Goal: Task Accomplishment & Management: Complete application form

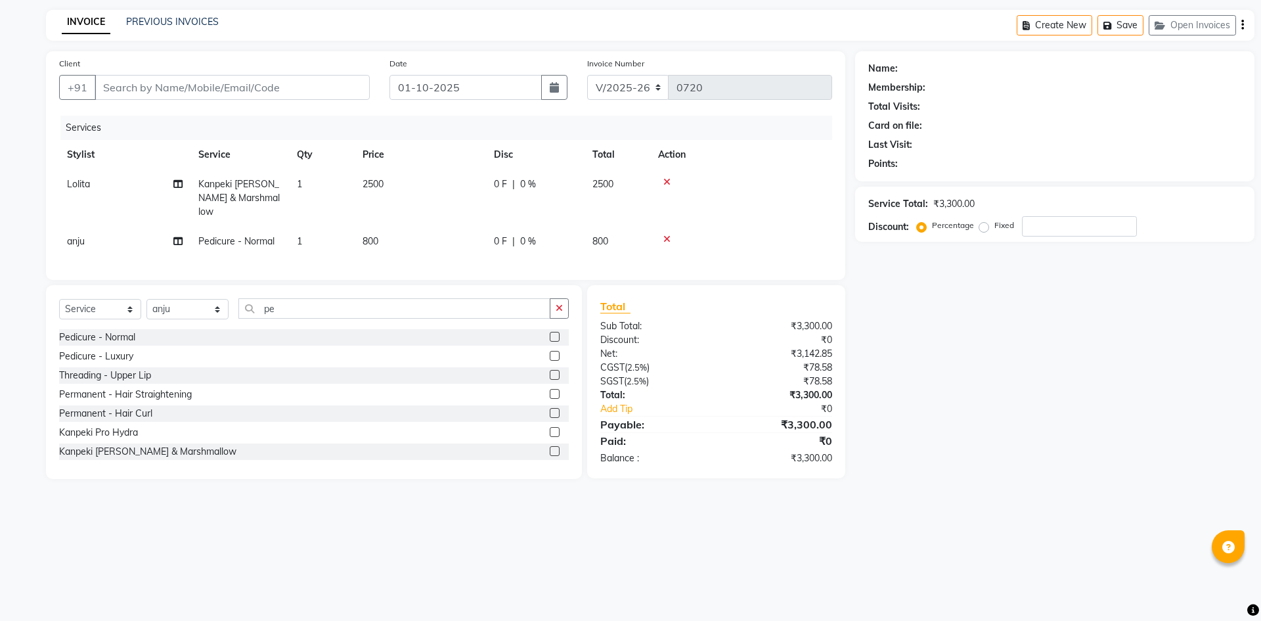
select select "5264"
select select "service"
select select "91575"
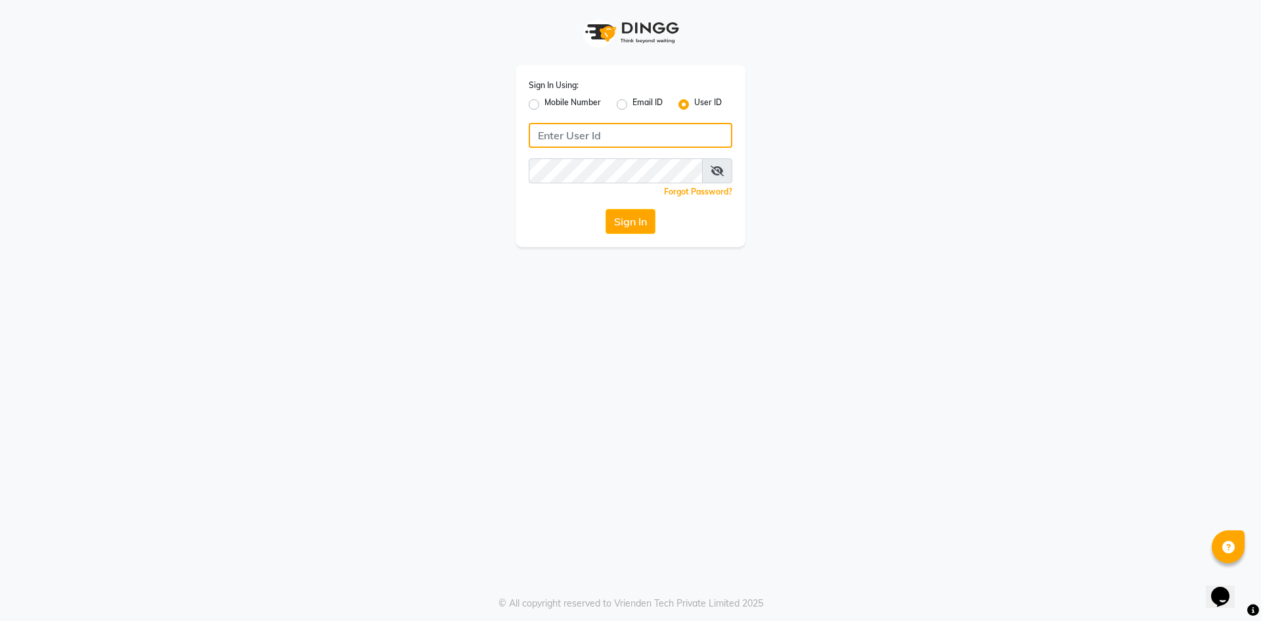
type input "alenna"
click at [615, 230] on button "Sign In" at bounding box center [630, 221] width 50 height 25
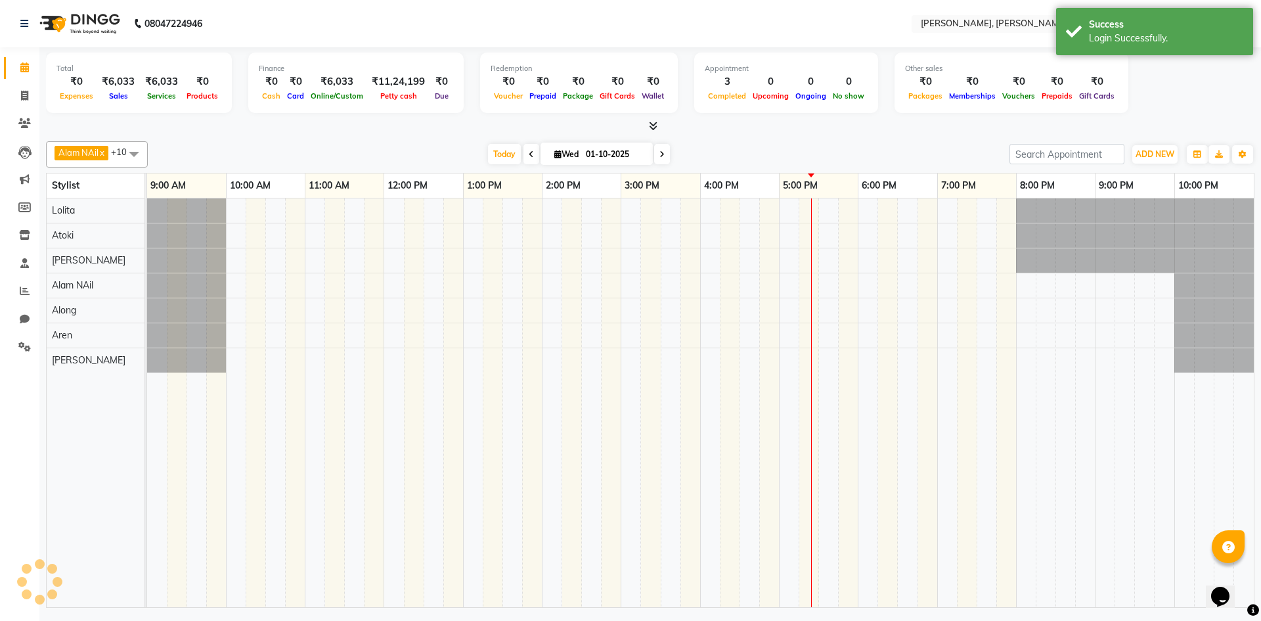
select select "en"
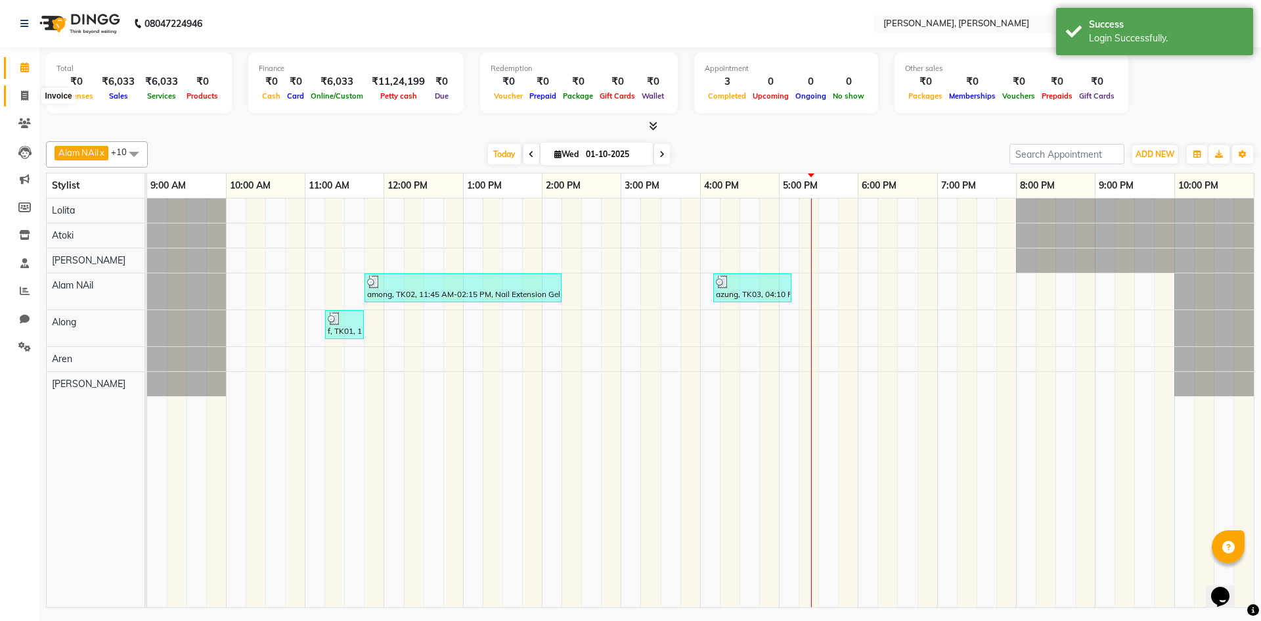
click at [19, 95] on span at bounding box center [24, 96] width 23 height 15
select select "service"
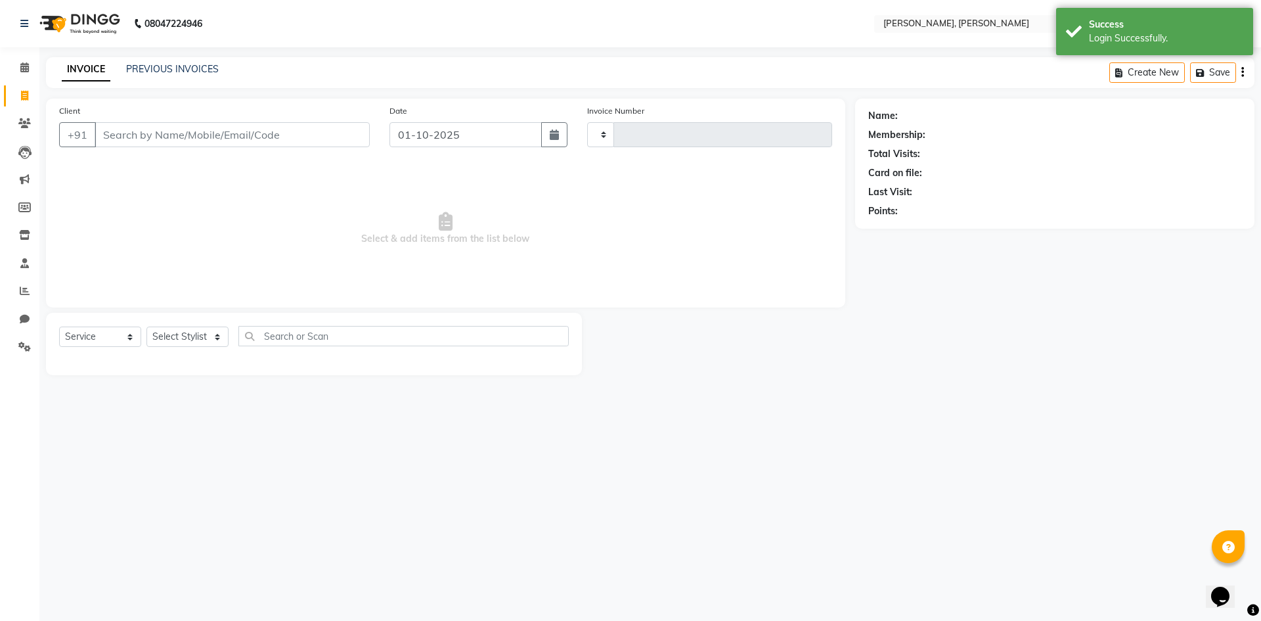
type input "0721"
select select "5264"
click at [215, 335] on select "Select Stylist Alam NAil Along anju [PERSON_NAME] [PERSON_NAME] Lolita luni" at bounding box center [187, 336] width 82 height 20
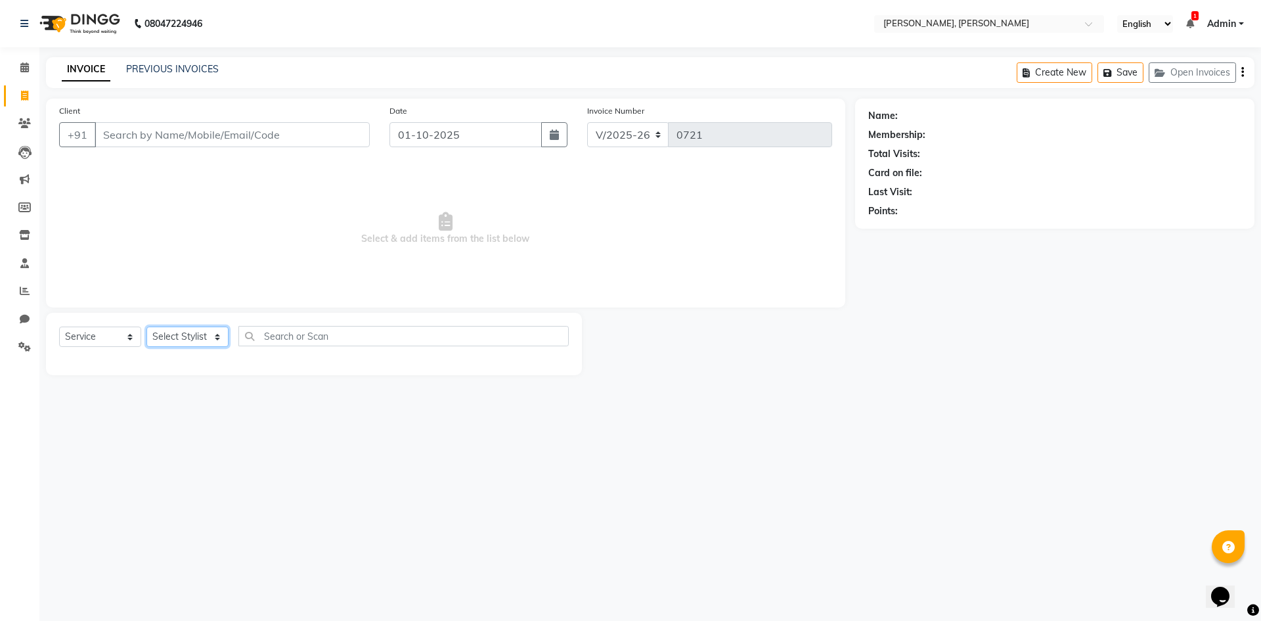
select select "91575"
click at [146, 326] on select "Select Stylist Alam NAil Along anju [PERSON_NAME] [PERSON_NAME] Lolita luni" at bounding box center [187, 336] width 82 height 20
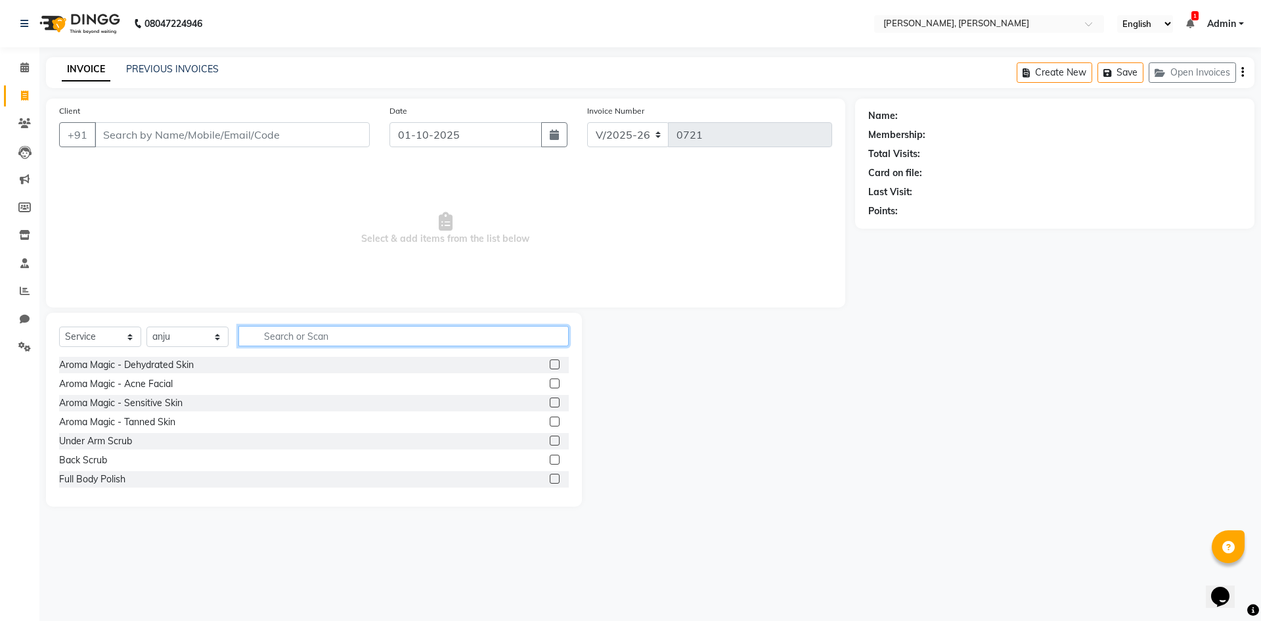
click at [297, 328] on input "text" at bounding box center [403, 336] width 330 height 20
type input "pe"
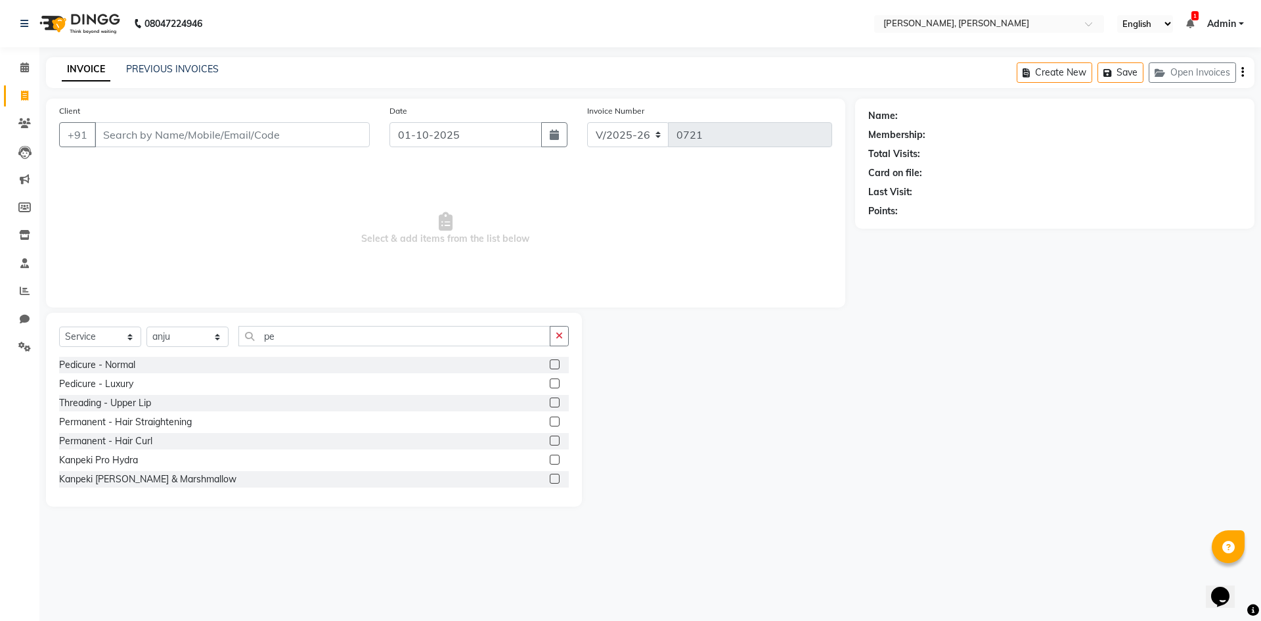
click at [550, 366] on label at bounding box center [555, 364] width 10 height 10
click at [550, 366] on input "checkbox" at bounding box center [554, 365] width 9 height 9
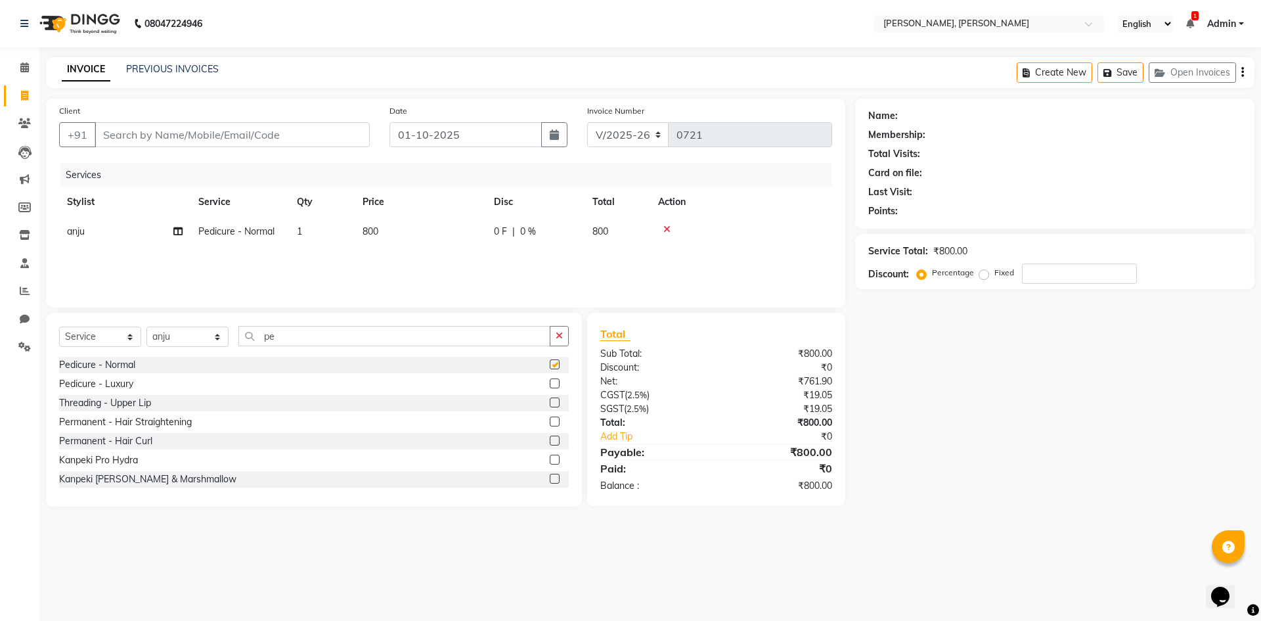
checkbox input "false"
click at [372, 340] on input "pe" at bounding box center [394, 336] width 312 height 20
click at [219, 339] on select "Select Stylist Alam NAil Along anju [PERSON_NAME] [PERSON_NAME] Lolita luni" at bounding box center [187, 336] width 82 height 20
select select "34979"
click at [146, 326] on select "Select Stylist Alam NAil Along anju [PERSON_NAME] [PERSON_NAME] Lolita luni" at bounding box center [187, 336] width 82 height 20
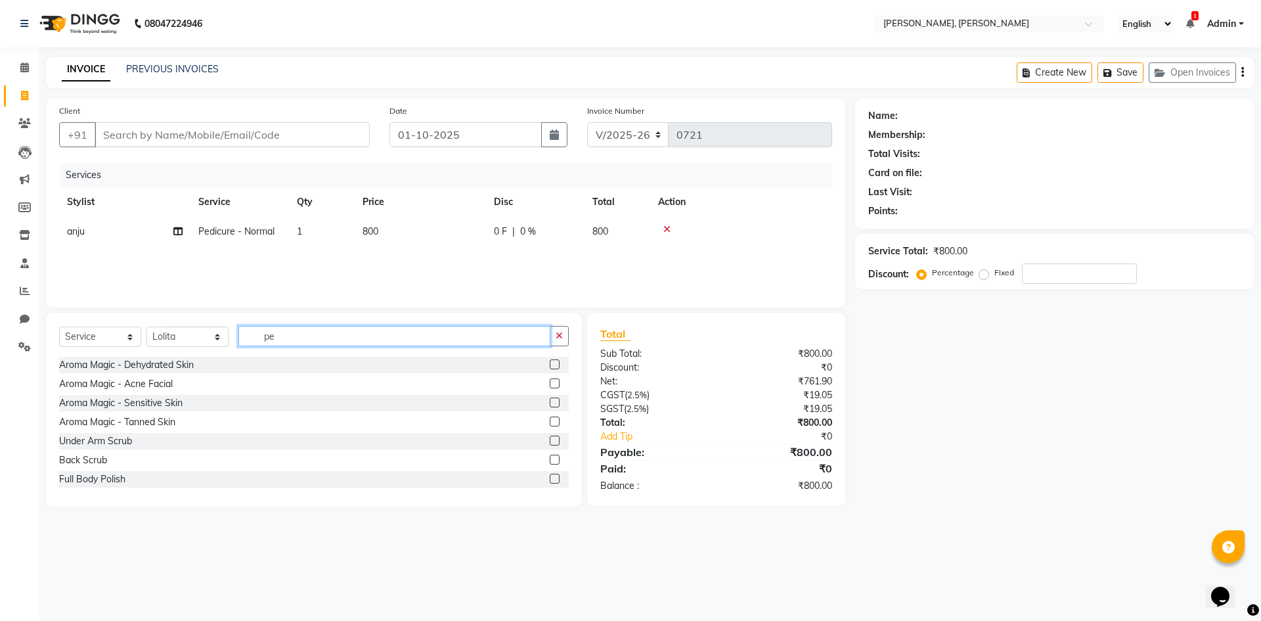
click at [340, 335] on input "pe" at bounding box center [394, 336] width 312 height 20
type input "p"
type input "ka"
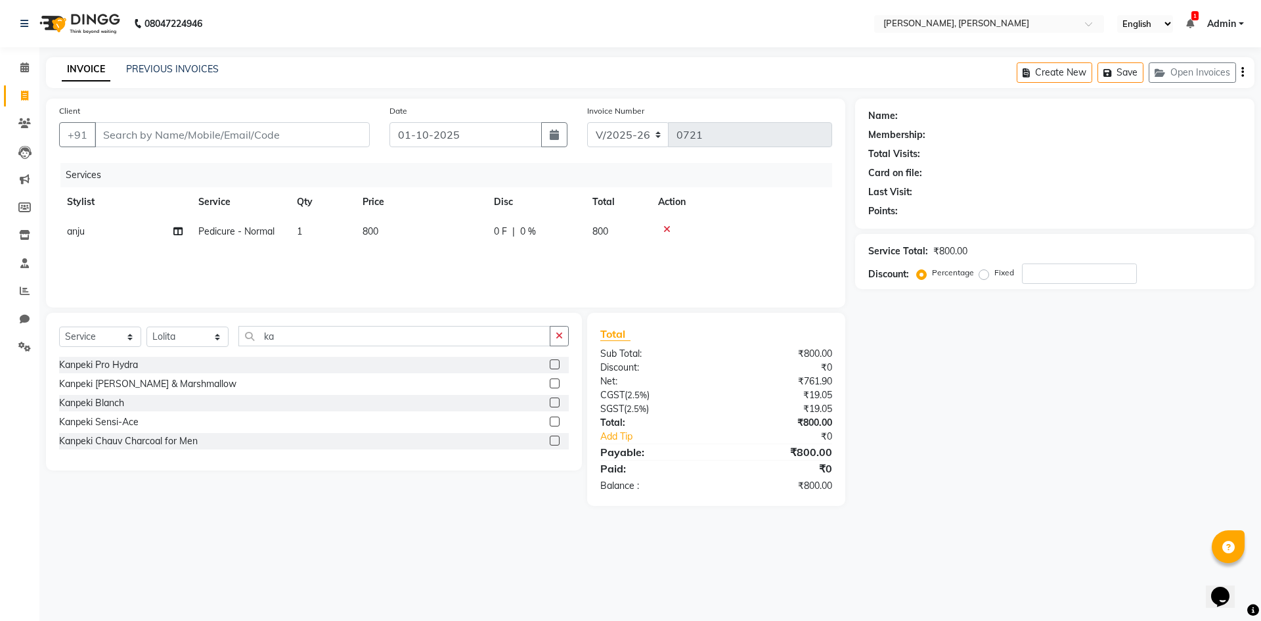
click at [556, 382] on label at bounding box center [555, 383] width 10 height 10
click at [556, 382] on input "checkbox" at bounding box center [554, 384] width 9 height 9
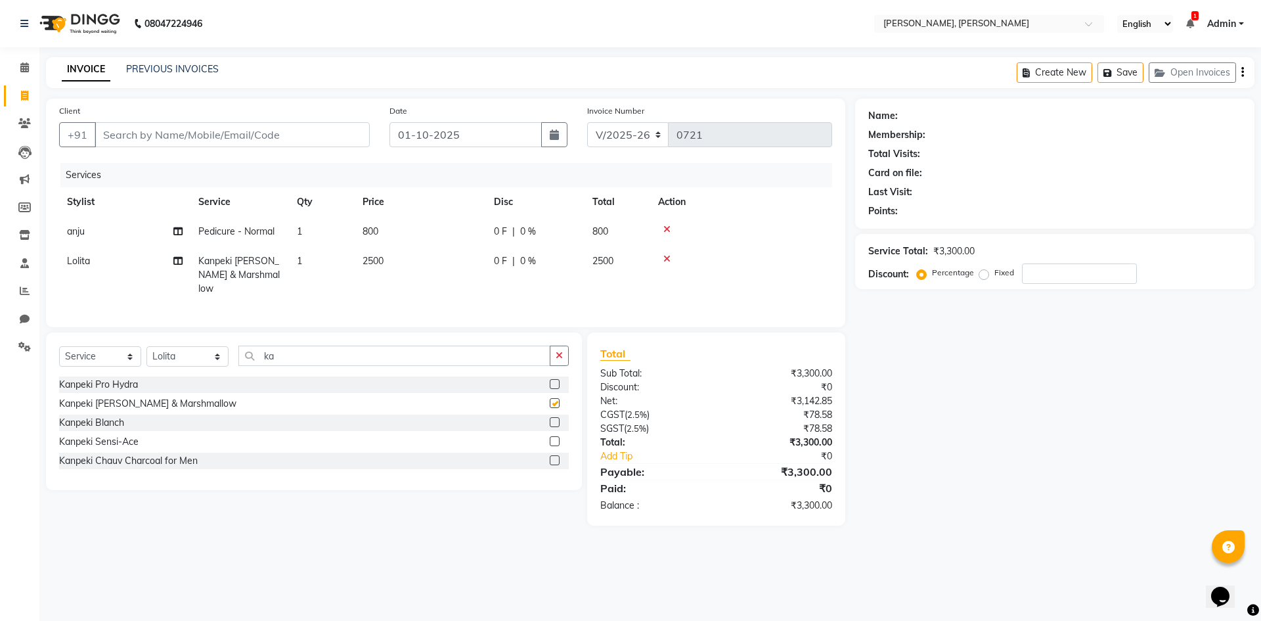
checkbox input "false"
click at [349, 354] on input "ka" at bounding box center [394, 355] width 312 height 20
type input "k"
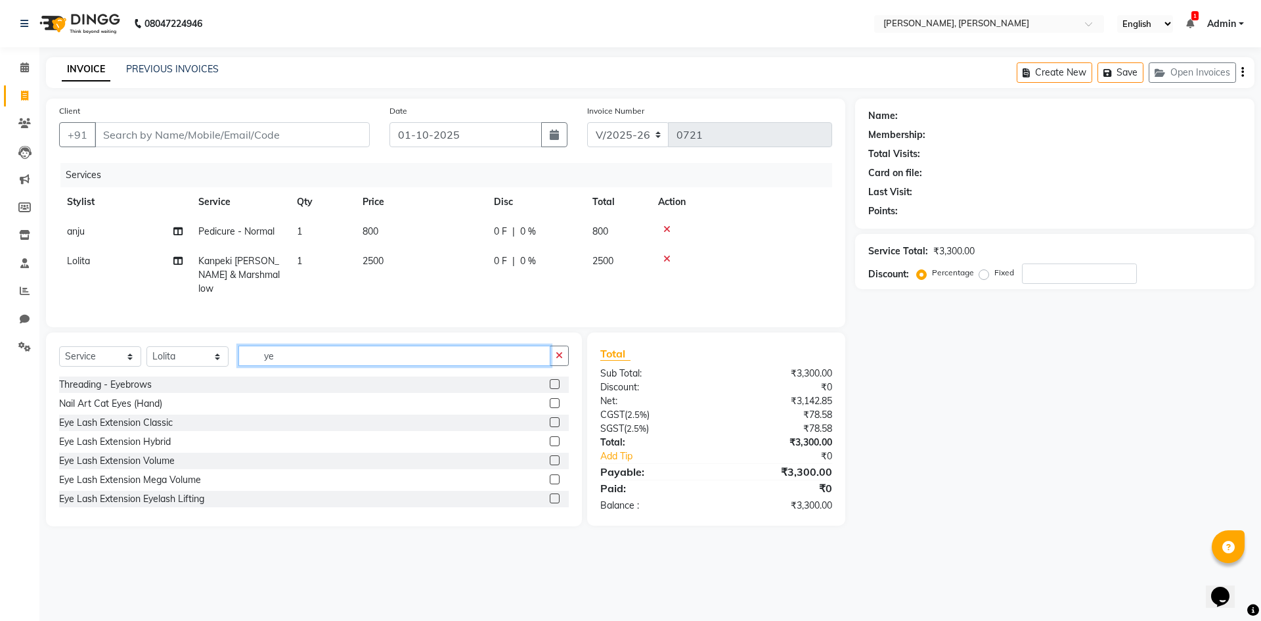
type input "ye"
click at [550, 379] on label at bounding box center [555, 384] width 10 height 10
click at [550, 380] on input "checkbox" at bounding box center [554, 384] width 9 height 9
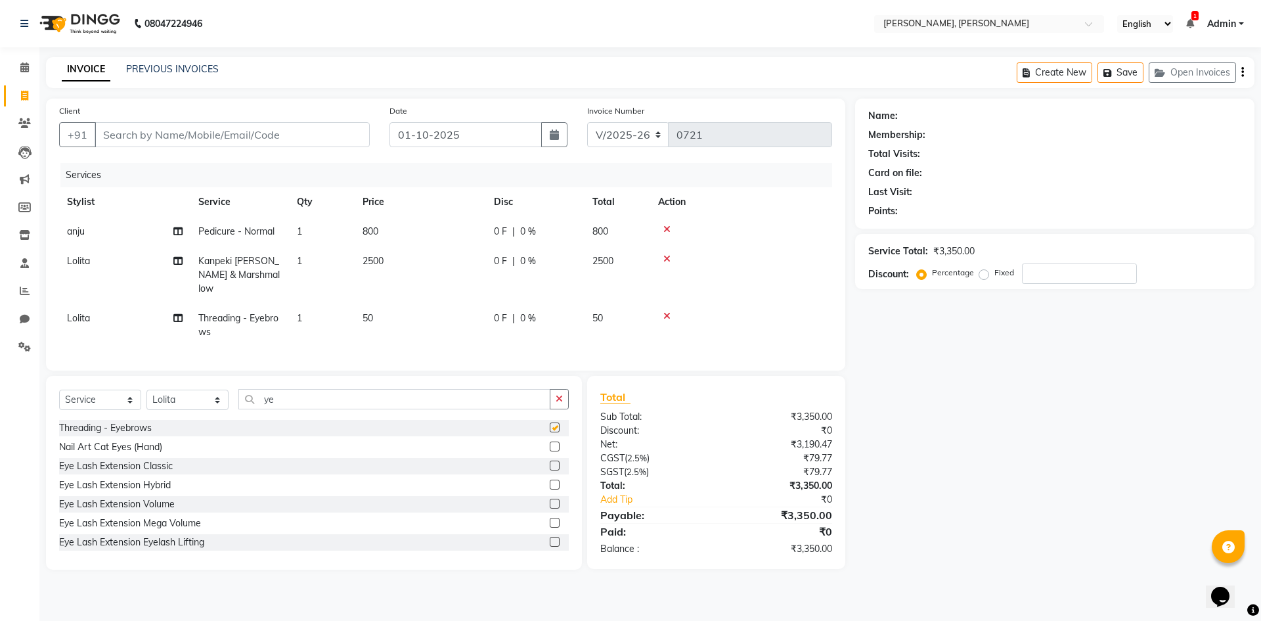
checkbox input "false"
click at [410, 400] on input "ye" at bounding box center [394, 399] width 312 height 20
type input "y"
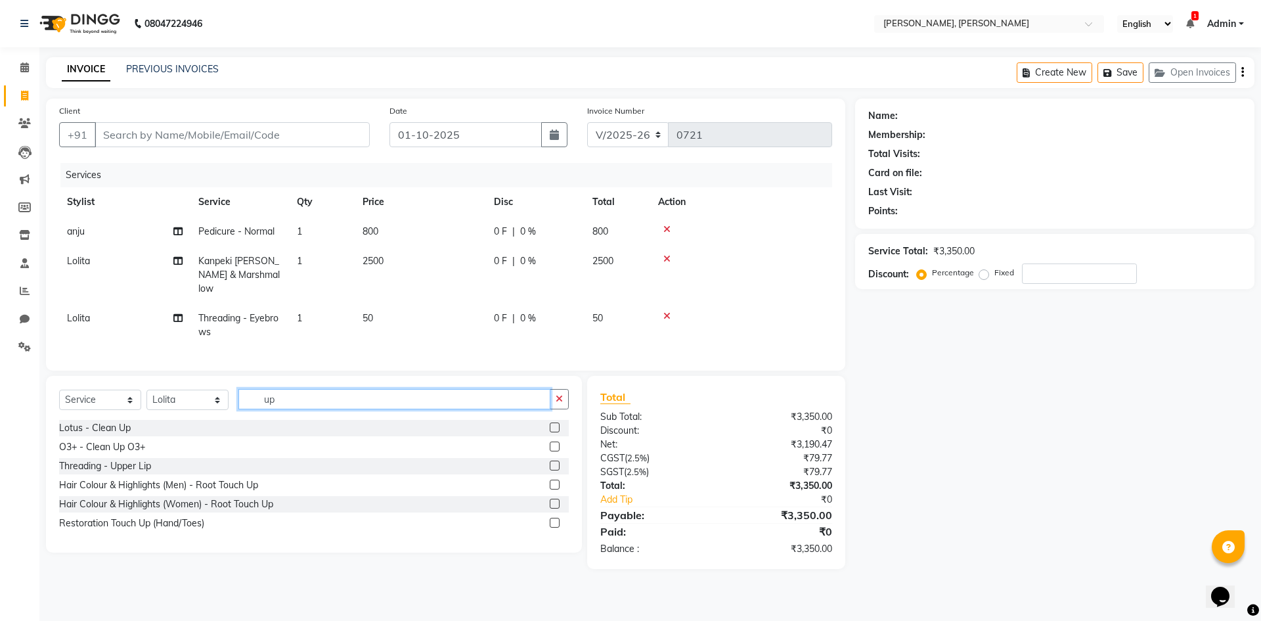
type input "up"
click at [554, 462] on label at bounding box center [555, 465] width 10 height 10
click at [554, 462] on input "checkbox" at bounding box center [554, 466] width 9 height 9
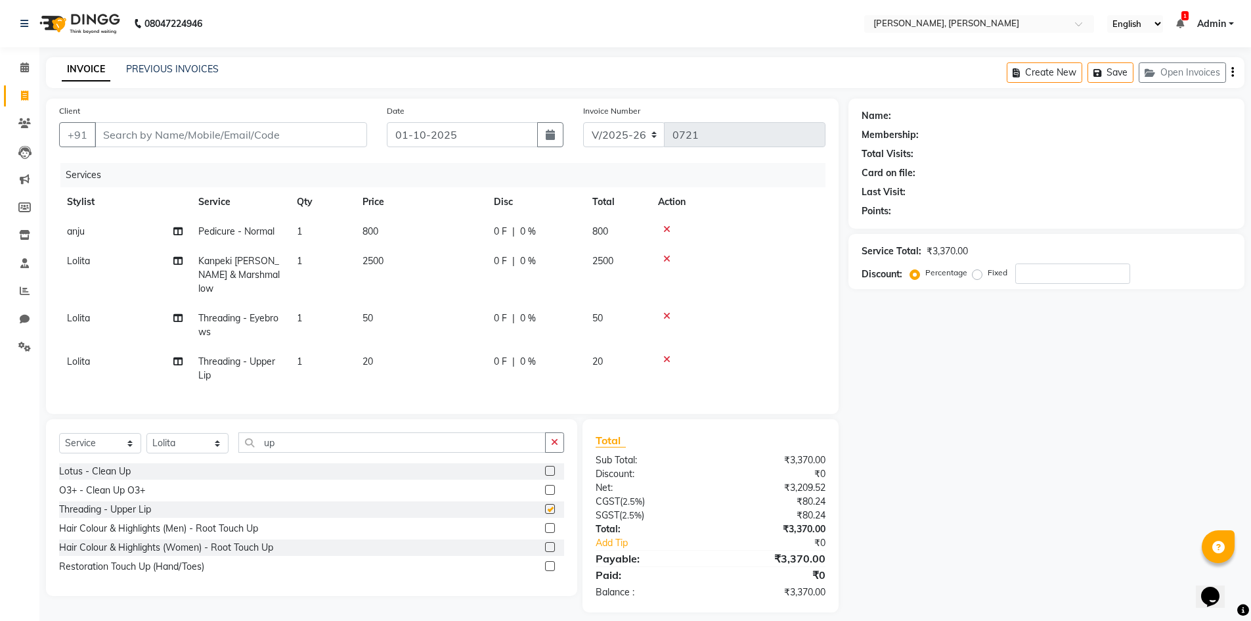
checkbox input "false"
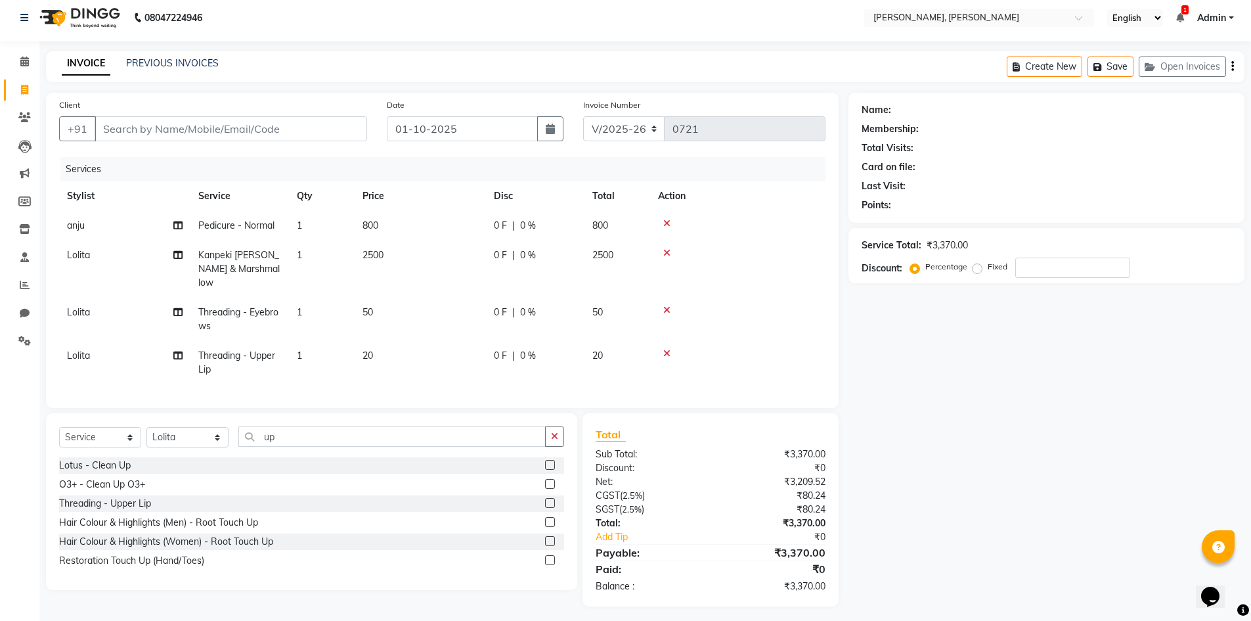
scroll to position [7, 0]
click at [668, 220] on icon at bounding box center [666, 221] width 7 height 9
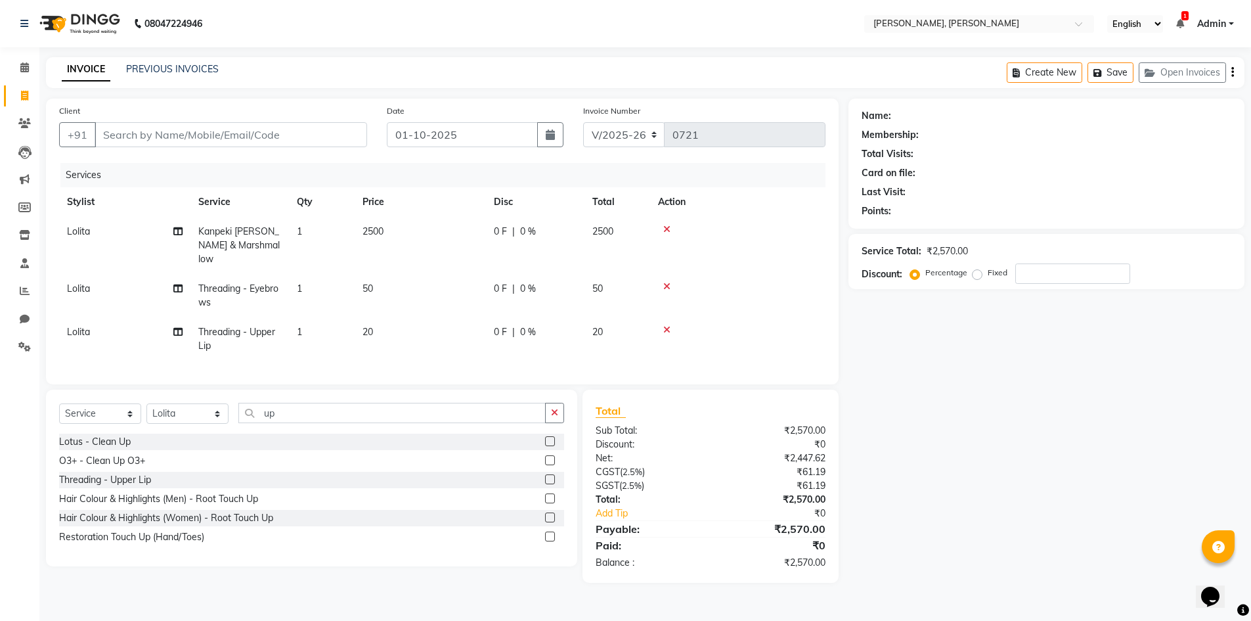
scroll to position [0, 0]
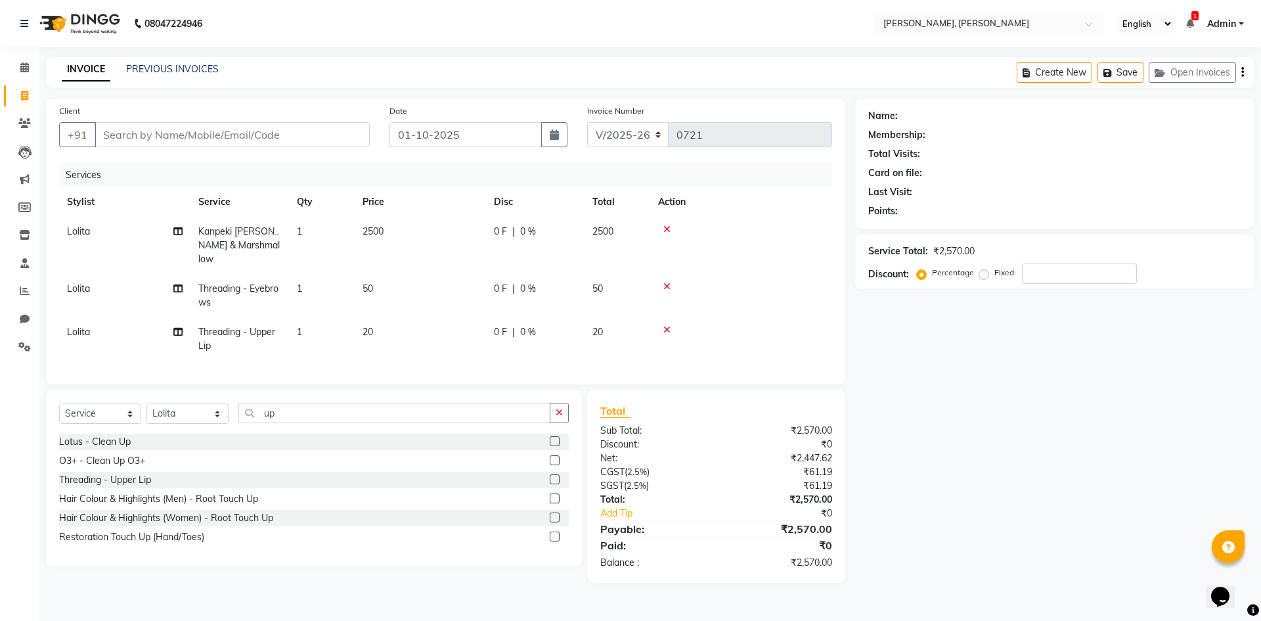
click at [669, 230] on icon at bounding box center [666, 229] width 7 height 9
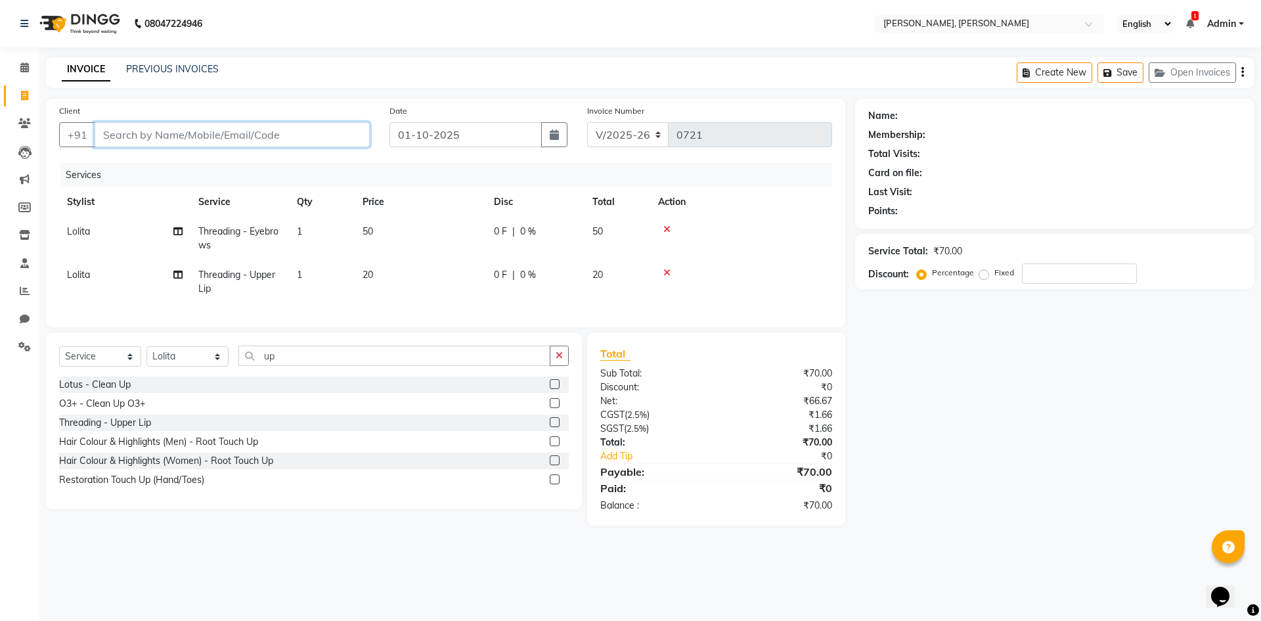
click at [253, 135] on input "Client" at bounding box center [232, 134] width 275 height 25
click at [257, 133] on input "Client" at bounding box center [232, 134] width 275 height 25
click at [307, 134] on input "Client" at bounding box center [232, 134] width 275 height 25
type input "a"
type input "0"
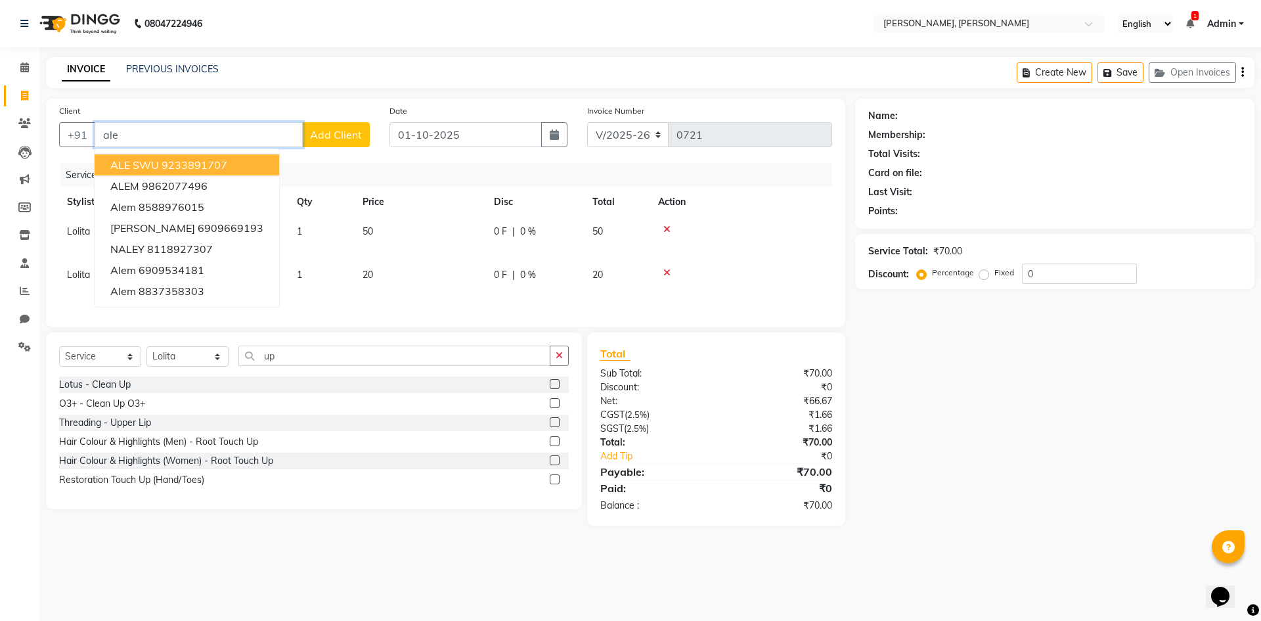
click at [200, 162] on ngb-highlight "9233891707" at bounding box center [195, 164] width 66 height 13
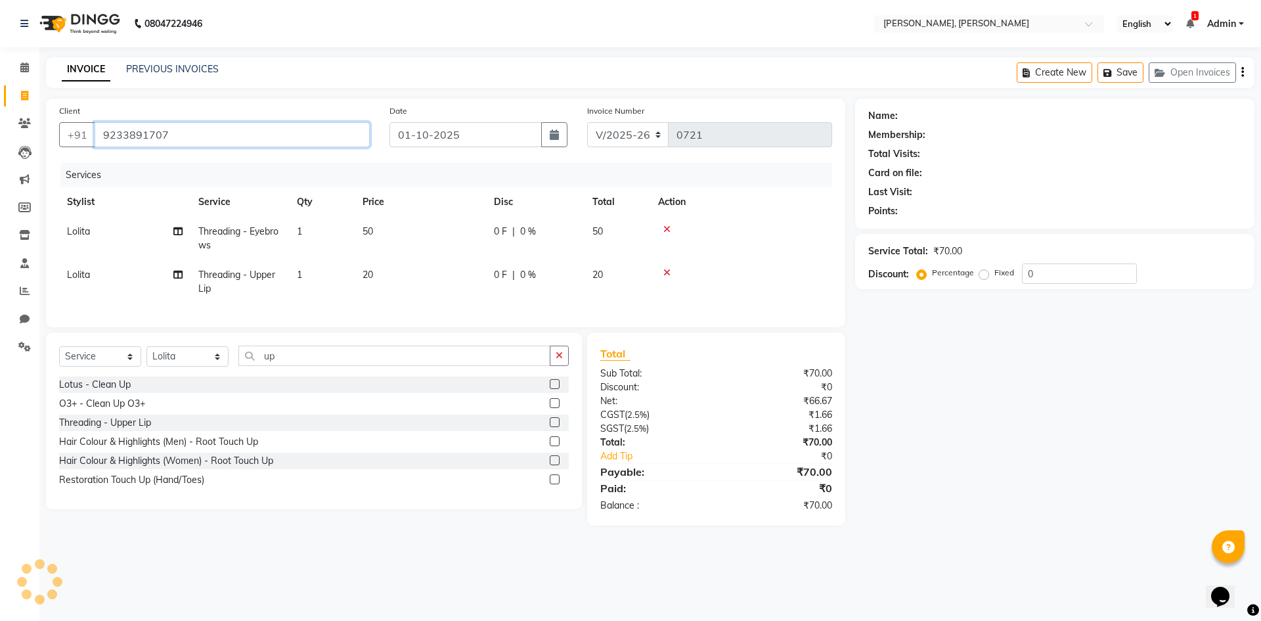
type input "9233891707"
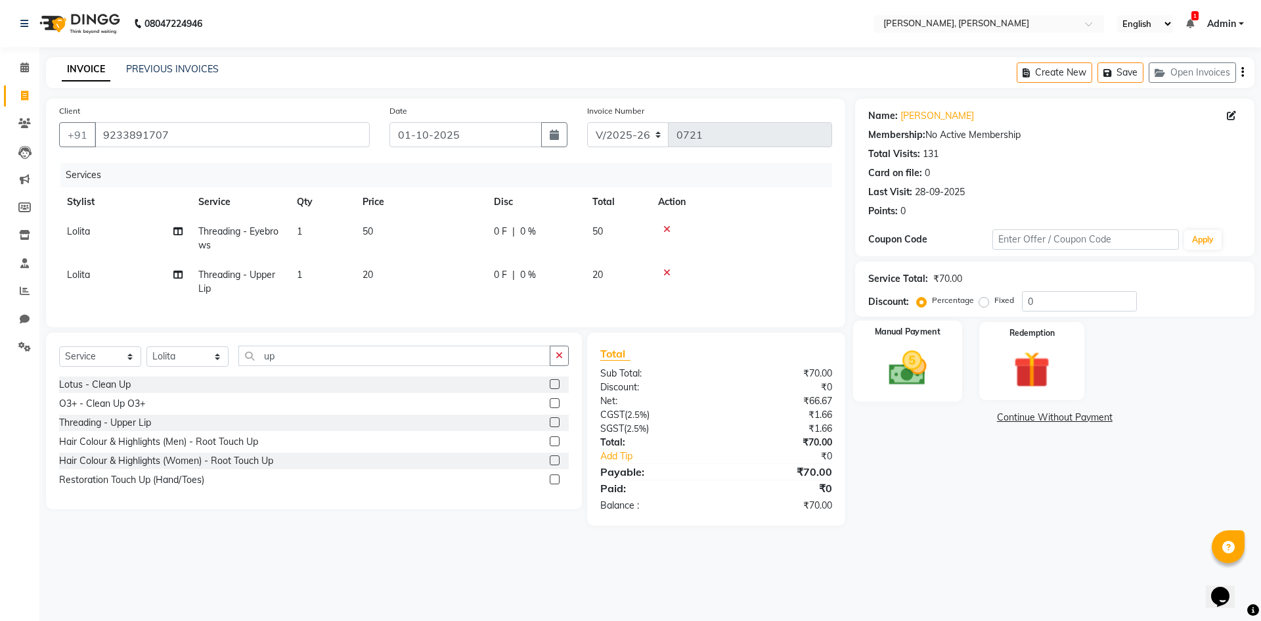
click at [933, 355] on img at bounding box center [907, 367] width 61 height 43
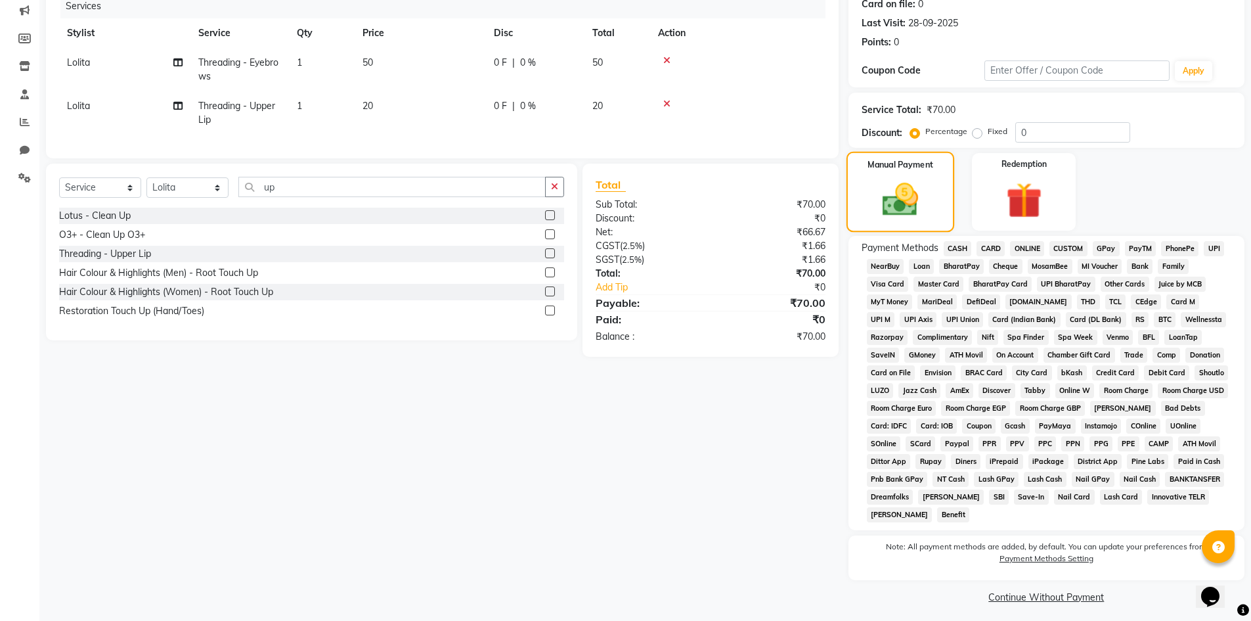
scroll to position [175, 0]
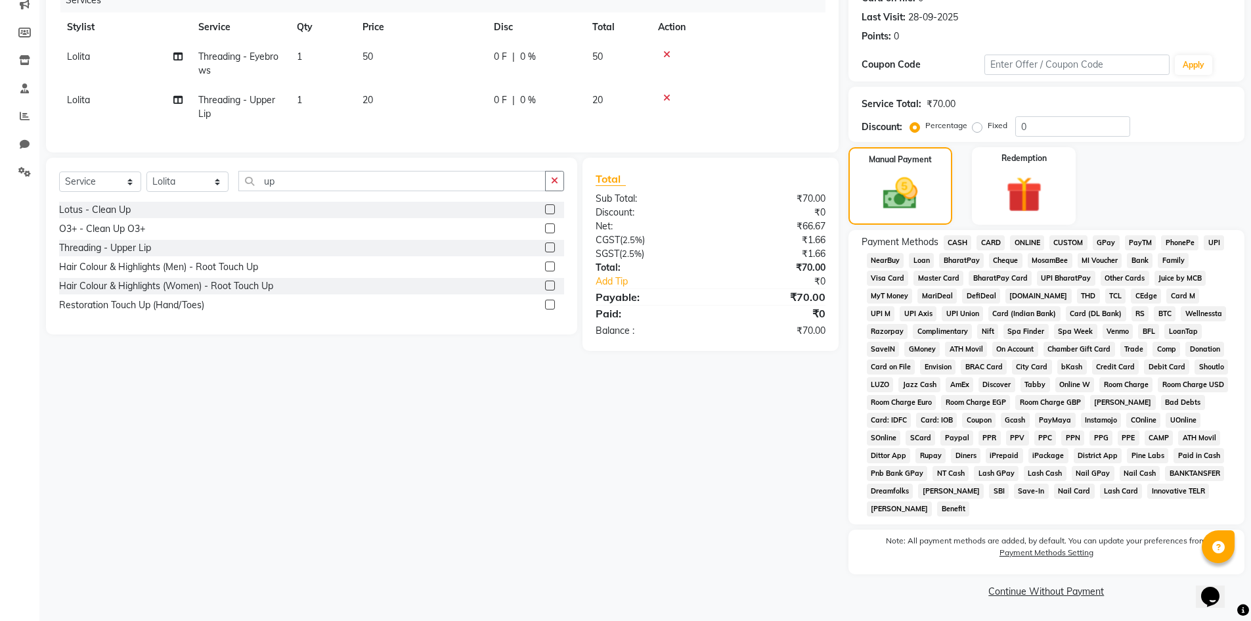
click at [960, 241] on span "CASH" at bounding box center [958, 242] width 28 height 15
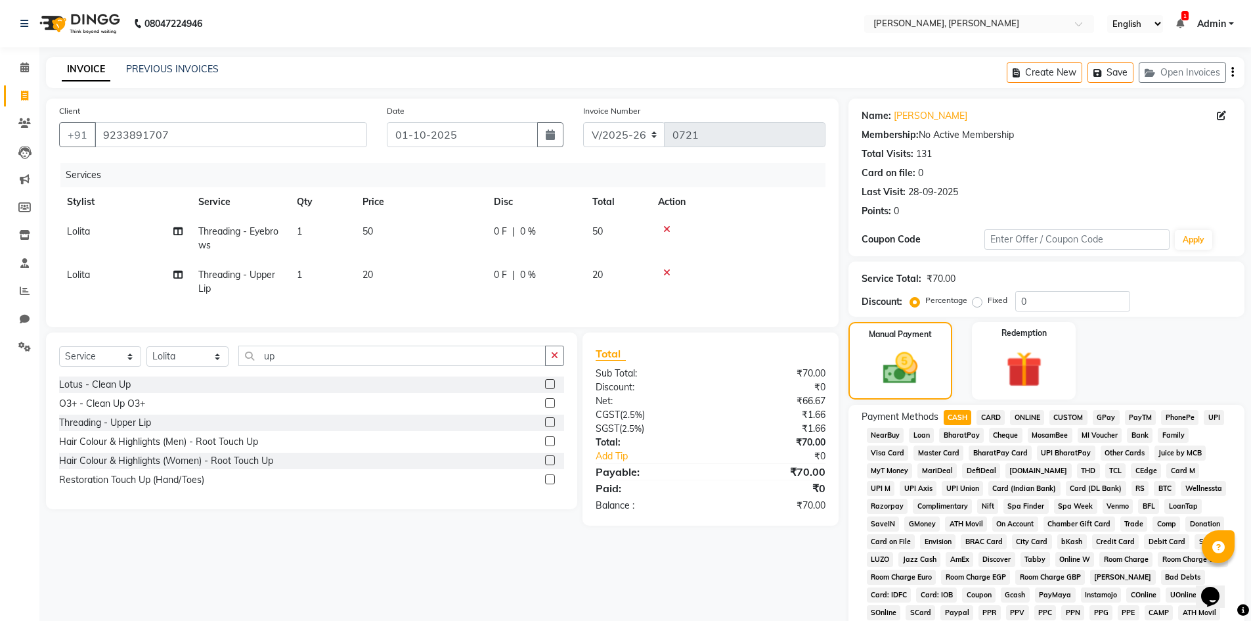
scroll to position [244, 0]
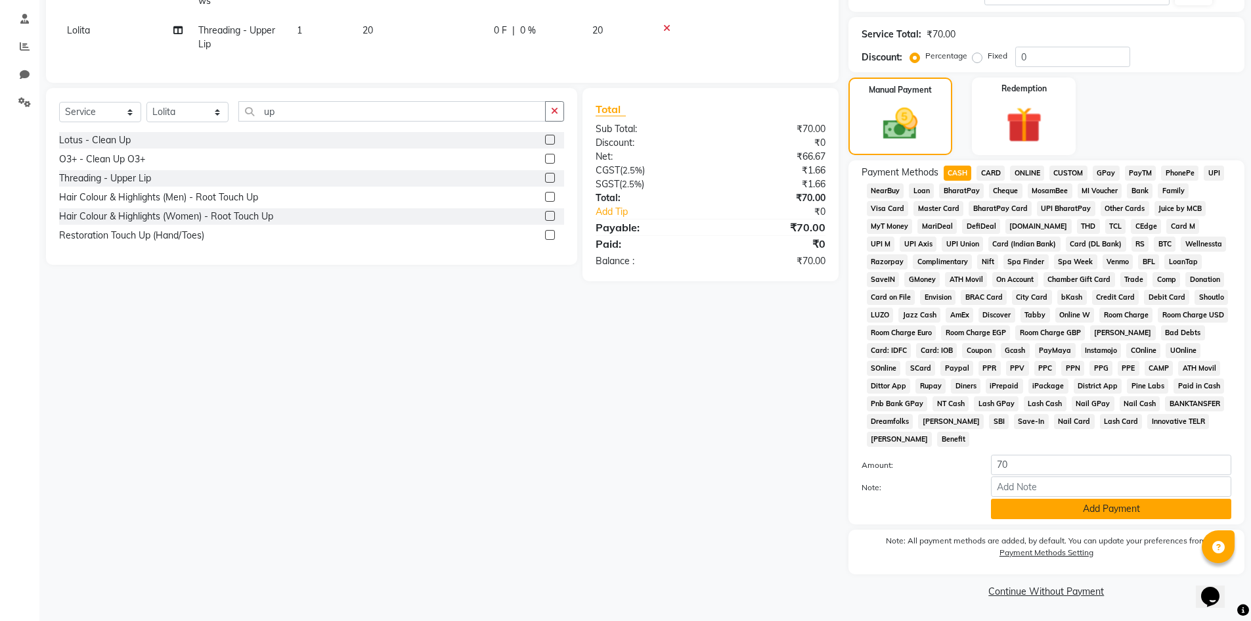
click at [1076, 514] on button "Add Payment" at bounding box center [1111, 508] width 240 height 20
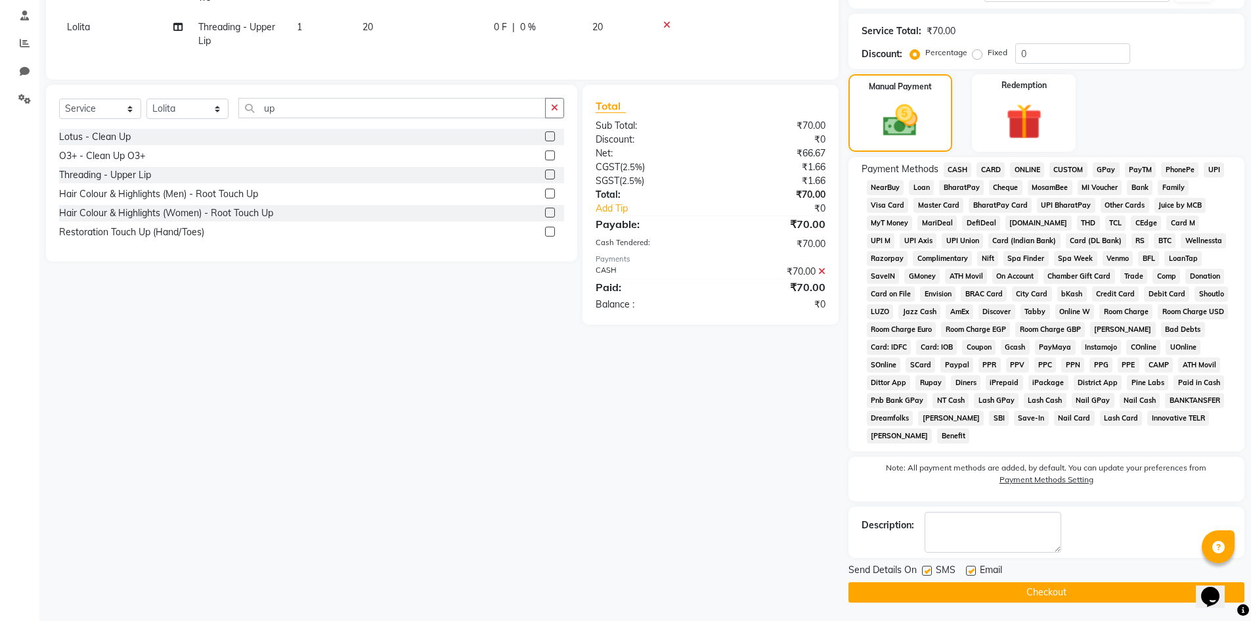
scroll to position [249, 0]
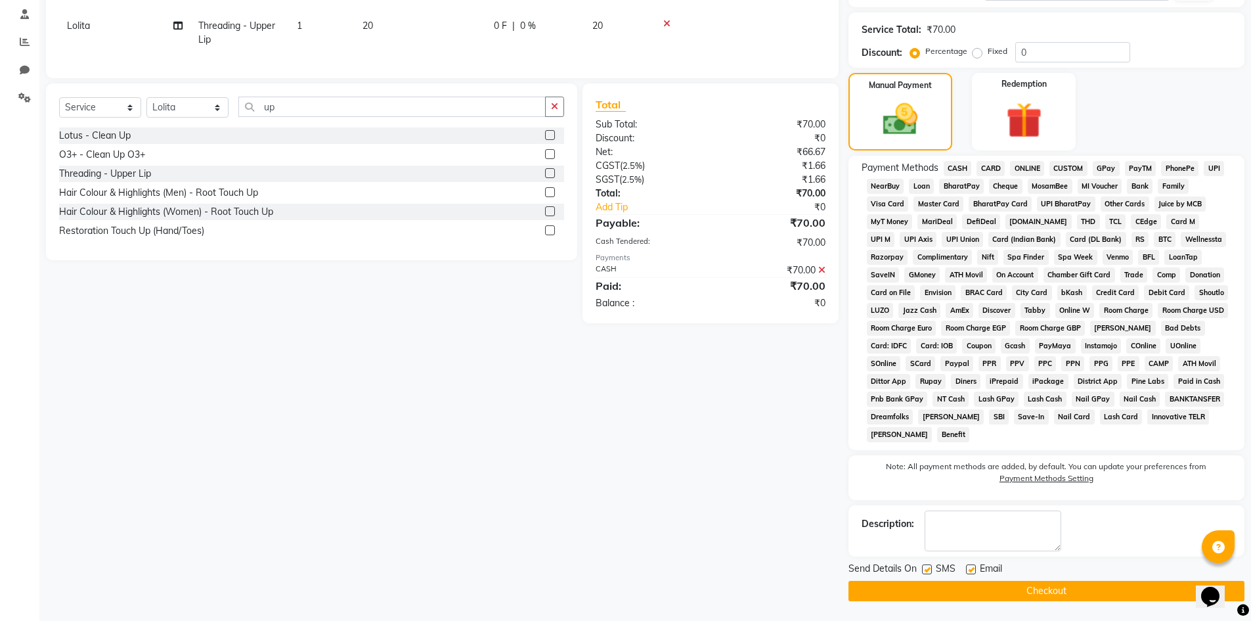
click at [1071, 586] on button "Checkout" at bounding box center [1046, 591] width 396 height 20
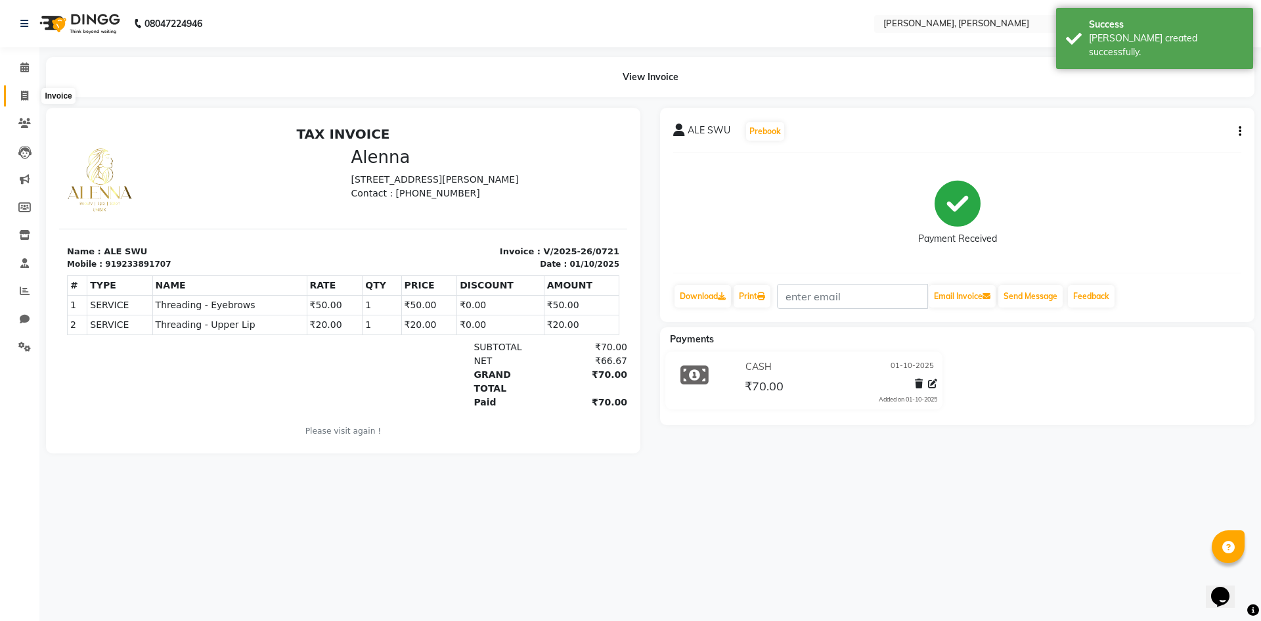
click at [25, 99] on icon at bounding box center [24, 96] width 7 height 10
select select "service"
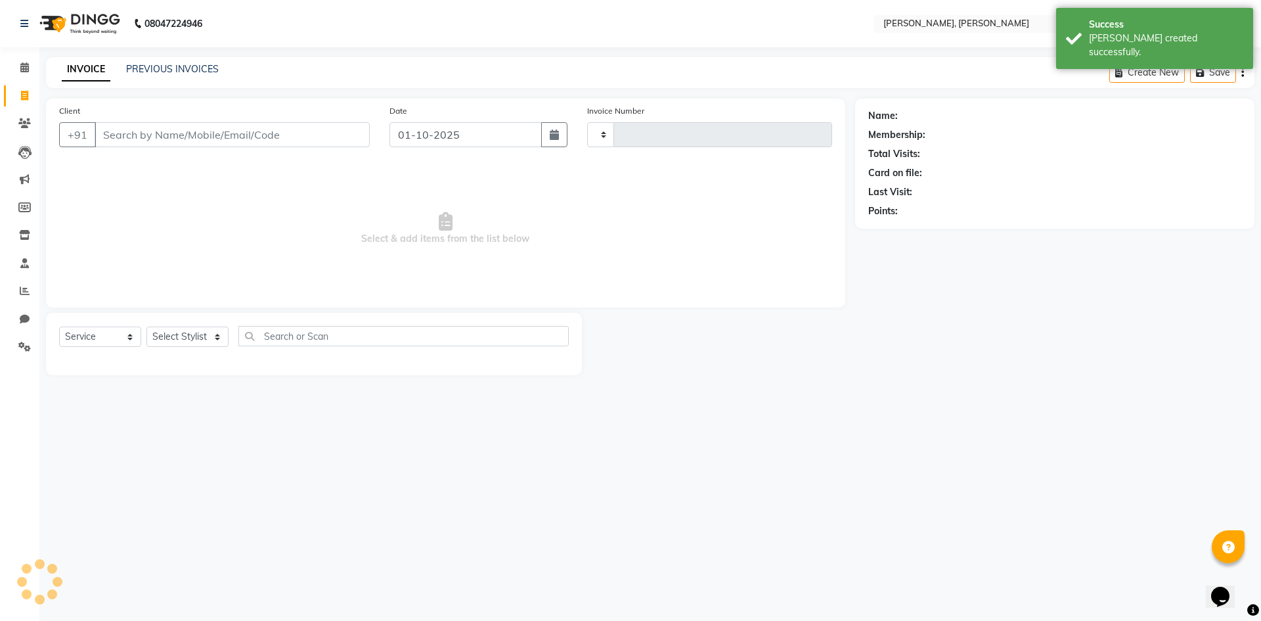
type input "0722"
select select "5264"
click at [22, 120] on icon at bounding box center [24, 123] width 12 height 10
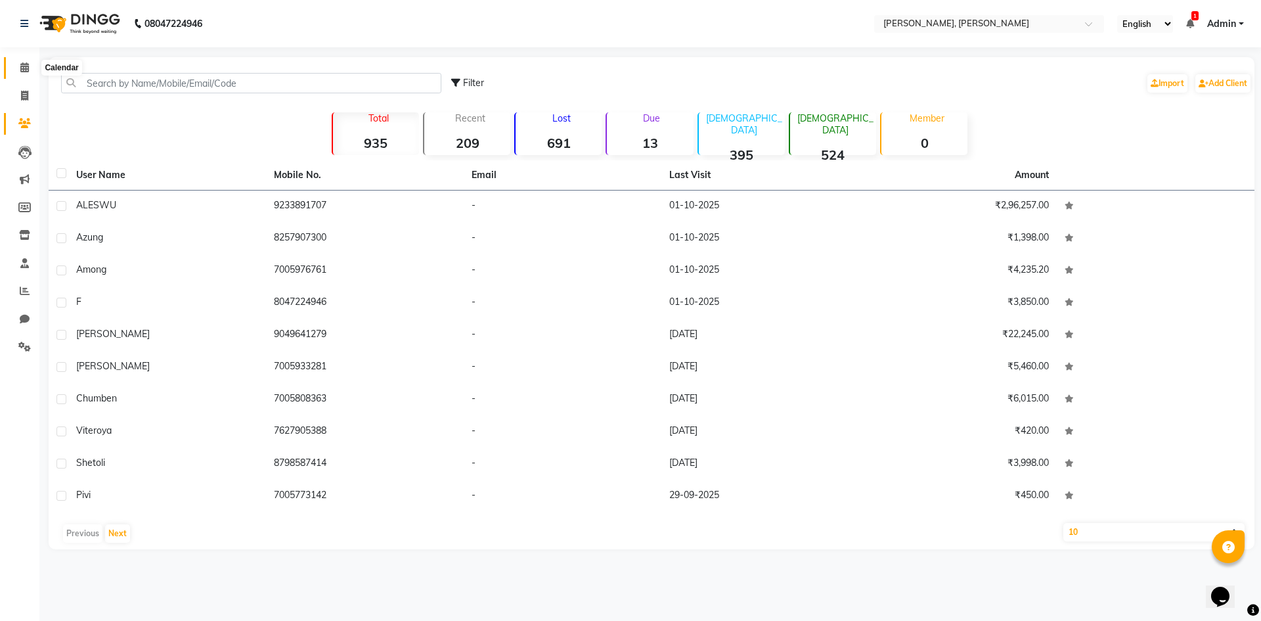
click at [28, 64] on icon at bounding box center [24, 67] width 9 height 10
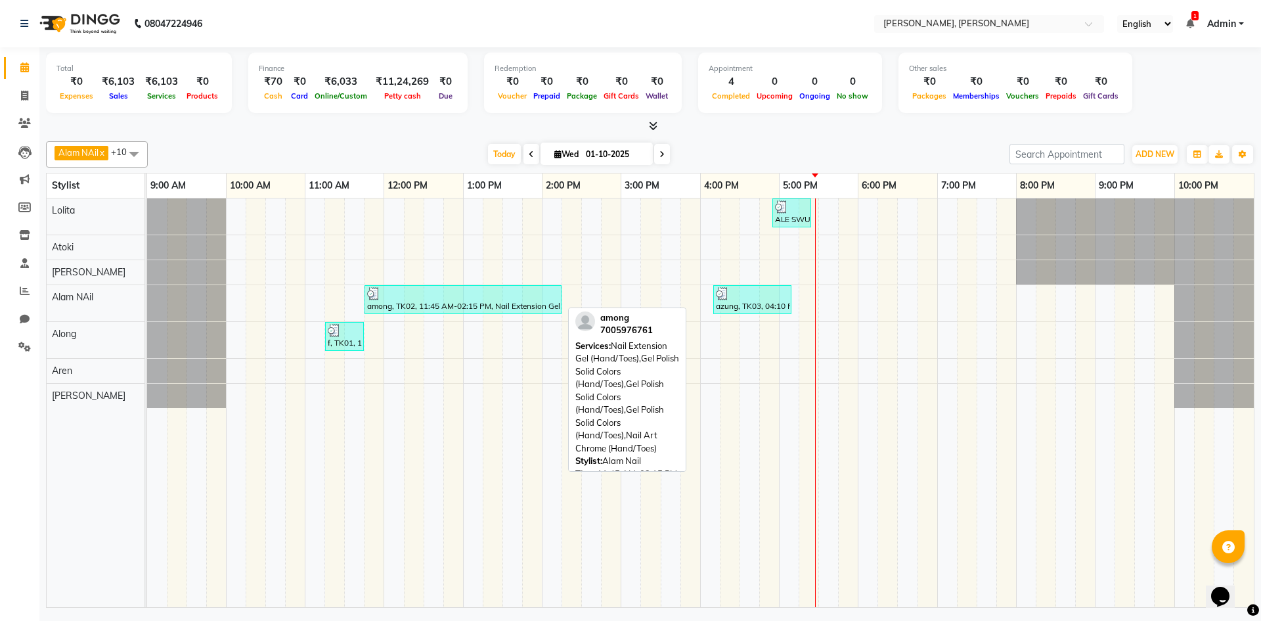
click at [497, 306] on div "among, TK02, 11:45 AM-02:15 PM, Nail Extension Gel (Hand/Toes),Gel Polish Solid…" at bounding box center [463, 299] width 194 height 25
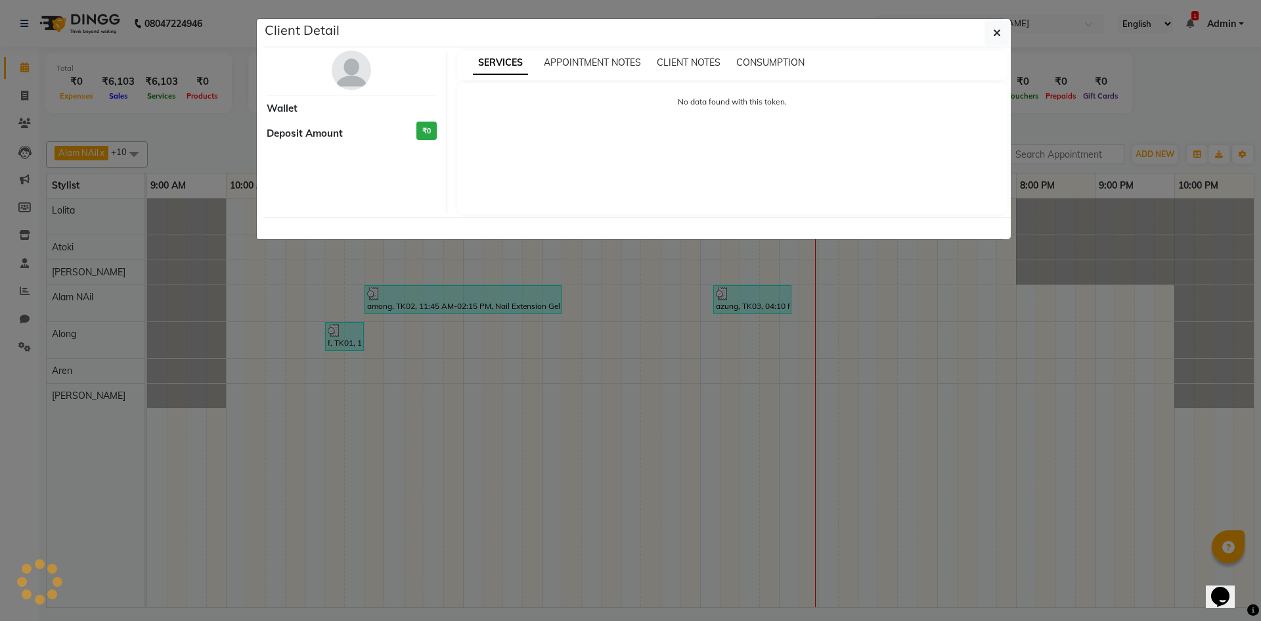
select select "3"
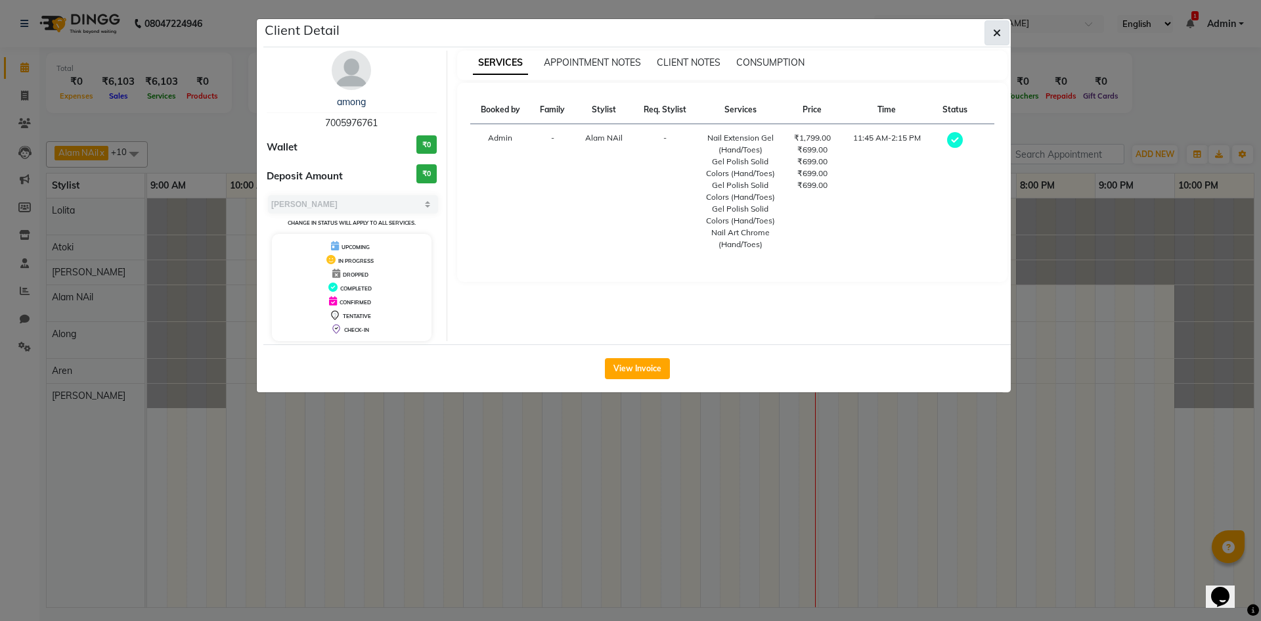
click at [995, 37] on icon "button" at bounding box center [997, 33] width 8 height 11
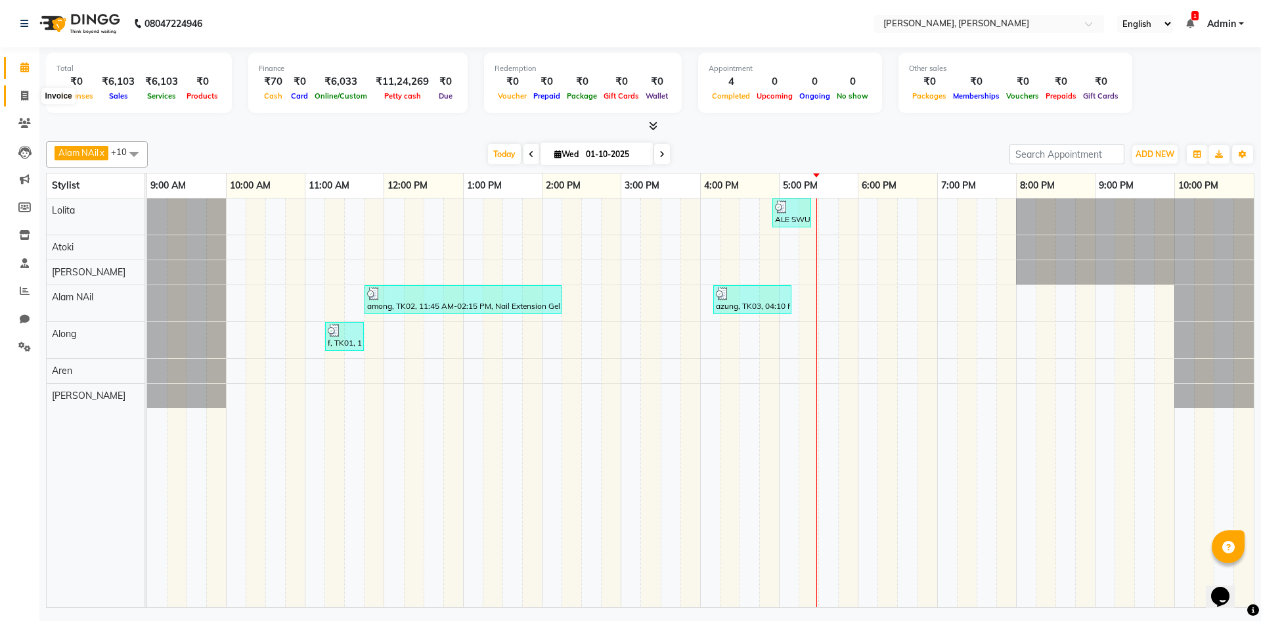
click at [28, 95] on icon at bounding box center [24, 96] width 7 height 10
select select "service"
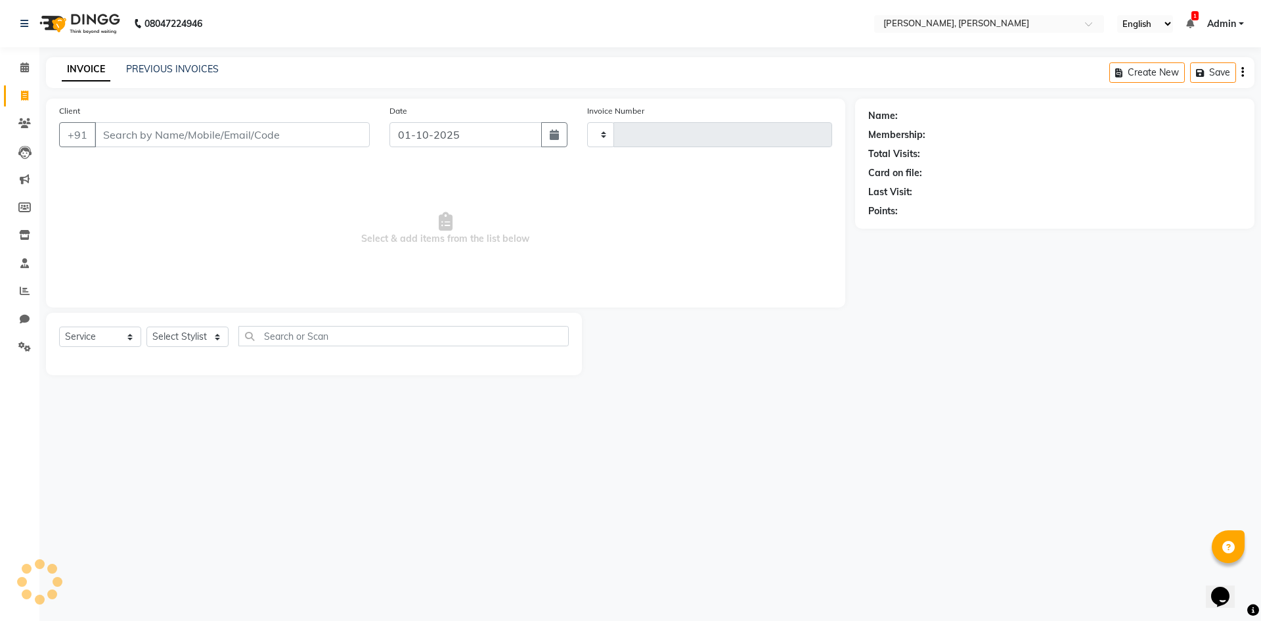
type input "0722"
select select "5264"
click at [214, 334] on select "Select Stylist Alam NAil Along anju [PERSON_NAME] [PERSON_NAME] Lolita luni" at bounding box center [187, 336] width 82 height 20
select select "62588"
click at [146, 326] on select "Select Stylist Alam NAil Along anju [PERSON_NAME] [PERSON_NAME] Lolita luni" at bounding box center [187, 336] width 82 height 20
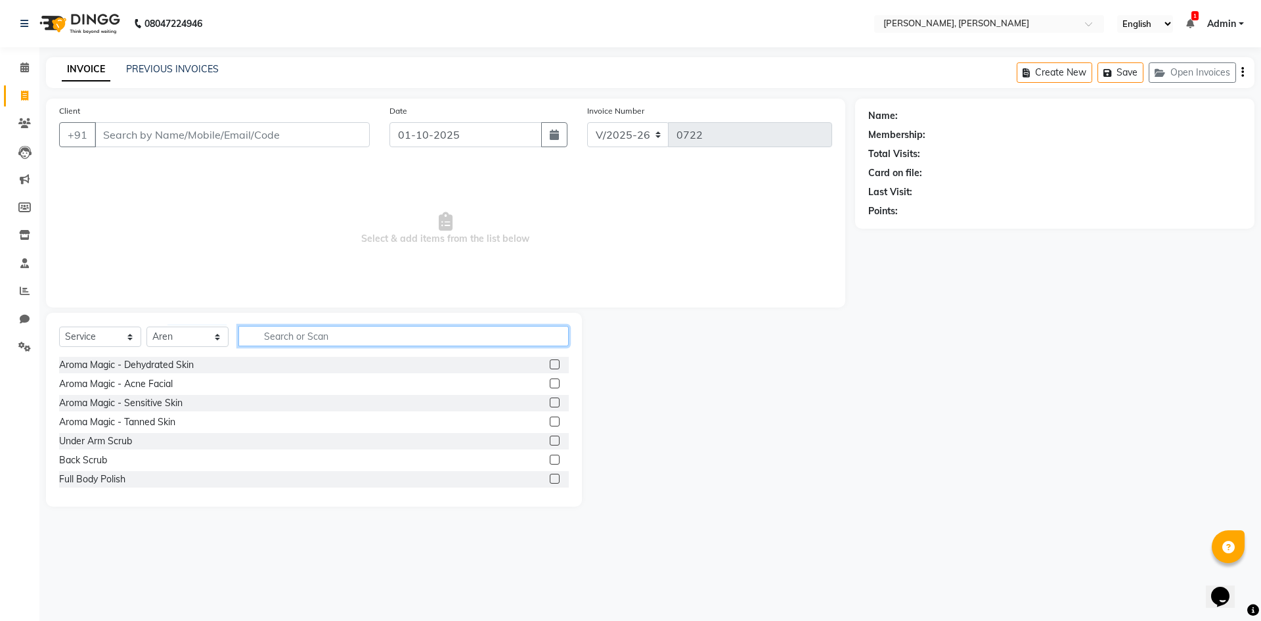
click at [276, 338] on input "text" at bounding box center [403, 336] width 330 height 20
type input "arom"
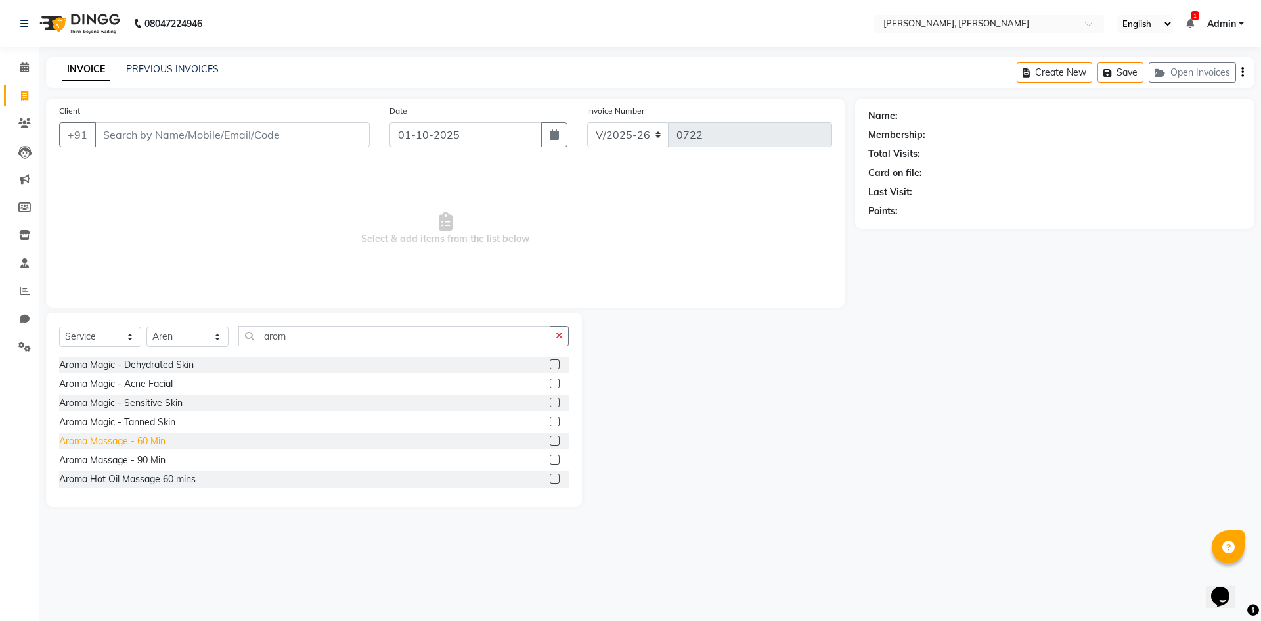
click at [110, 444] on div "Aroma Massage - 60 Min" at bounding box center [112, 441] width 106 height 14
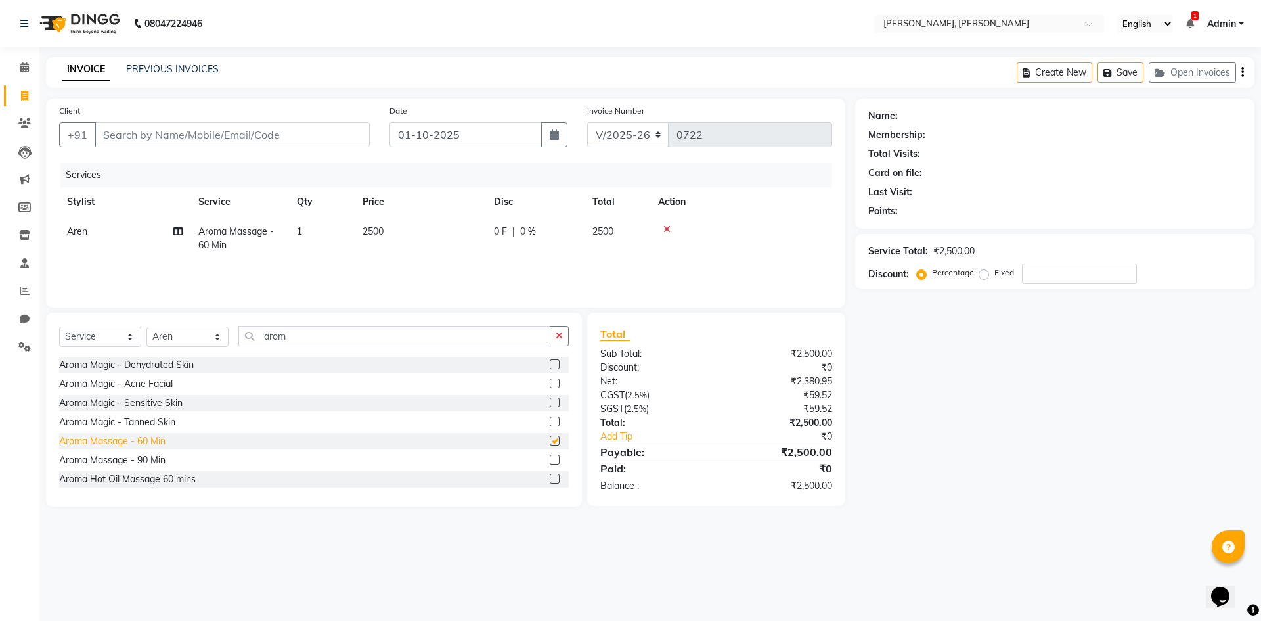
checkbox input "false"
click at [1087, 280] on input "number" at bounding box center [1079, 273] width 115 height 20
type input "20"
click at [264, 137] on input "Client" at bounding box center [232, 134] width 275 height 25
type input "9"
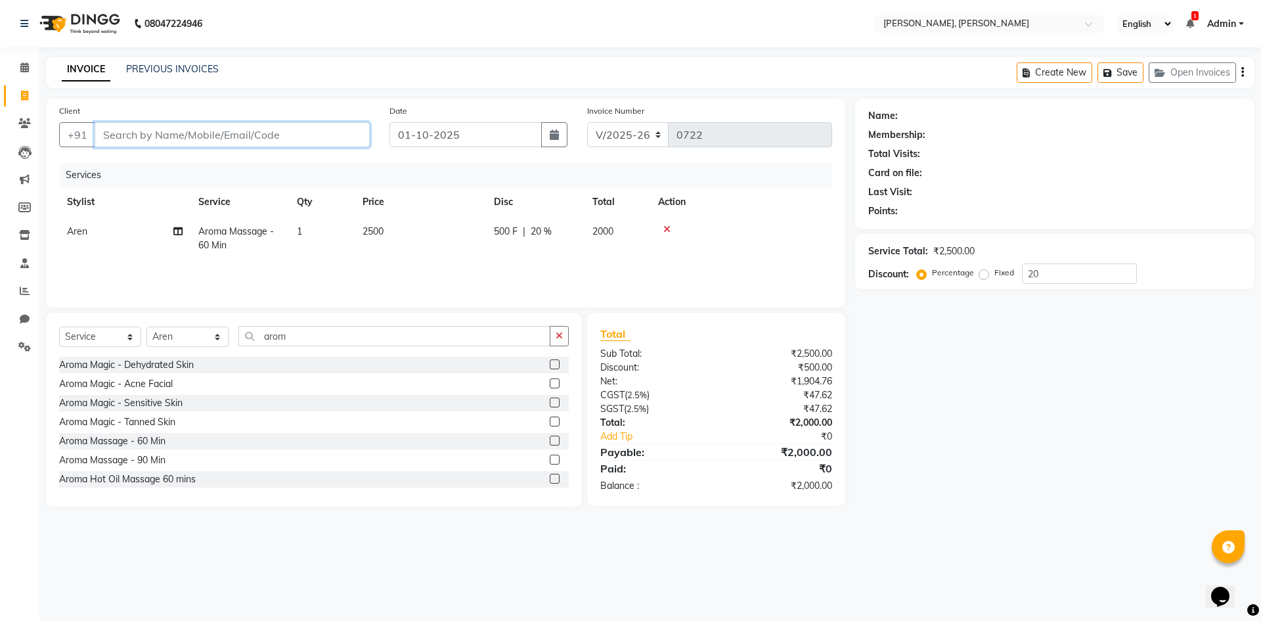
type input "0"
type input "9436830906"
click at [339, 132] on span "Add Client" at bounding box center [336, 134] width 52 height 13
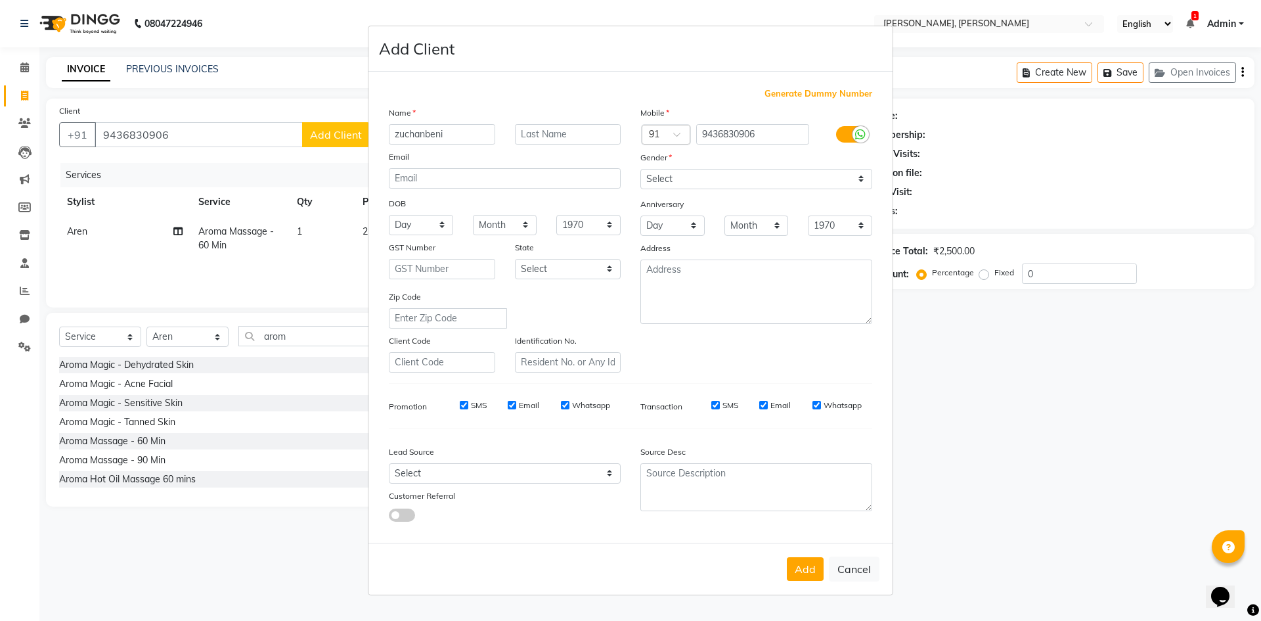
type input "zuchanbeni"
click at [864, 178] on select "Select [DEMOGRAPHIC_DATA] [DEMOGRAPHIC_DATA] Other Prefer Not To Say" at bounding box center [756, 179] width 232 height 20
select select "[DEMOGRAPHIC_DATA]"
click at [640, 169] on select "Select [DEMOGRAPHIC_DATA] [DEMOGRAPHIC_DATA] Other Prefer Not To Say" at bounding box center [756, 179] width 232 height 20
click at [797, 565] on button "Add" at bounding box center [805, 569] width 37 height 24
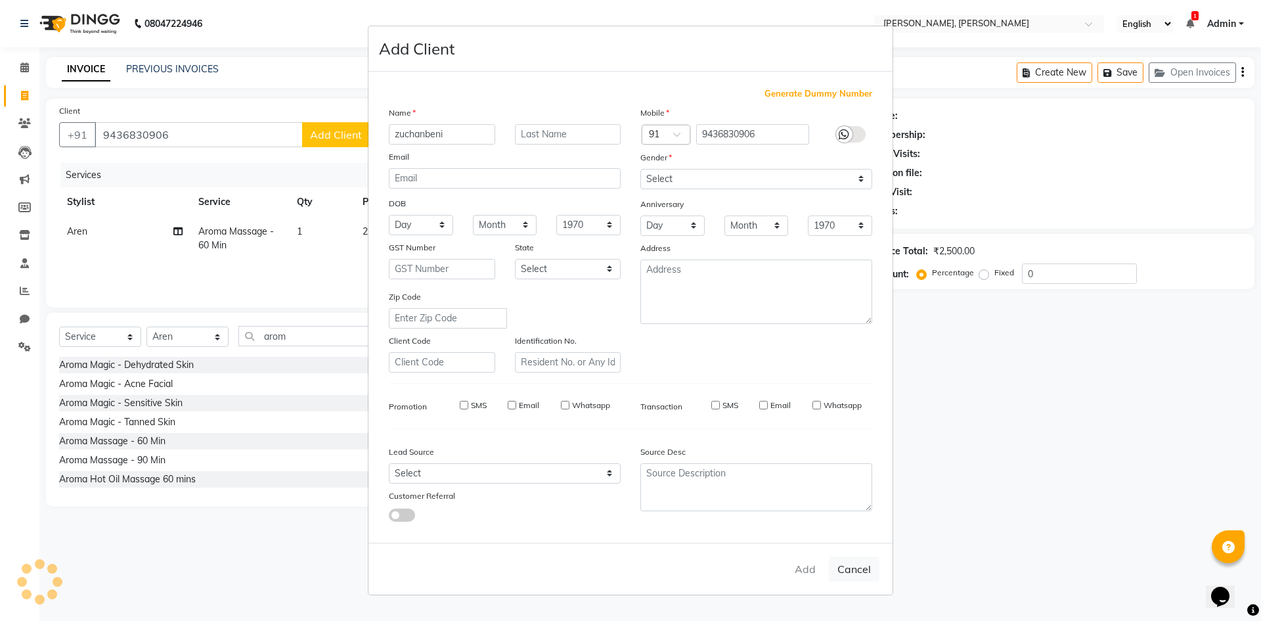
select select
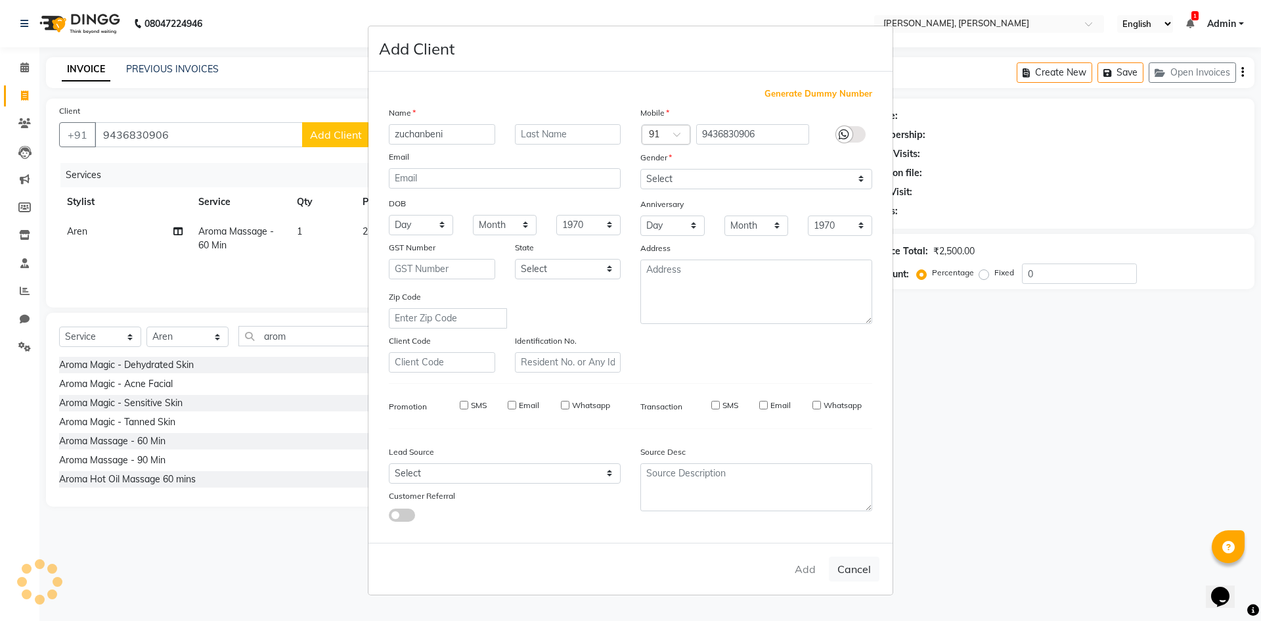
select select
checkbox input "false"
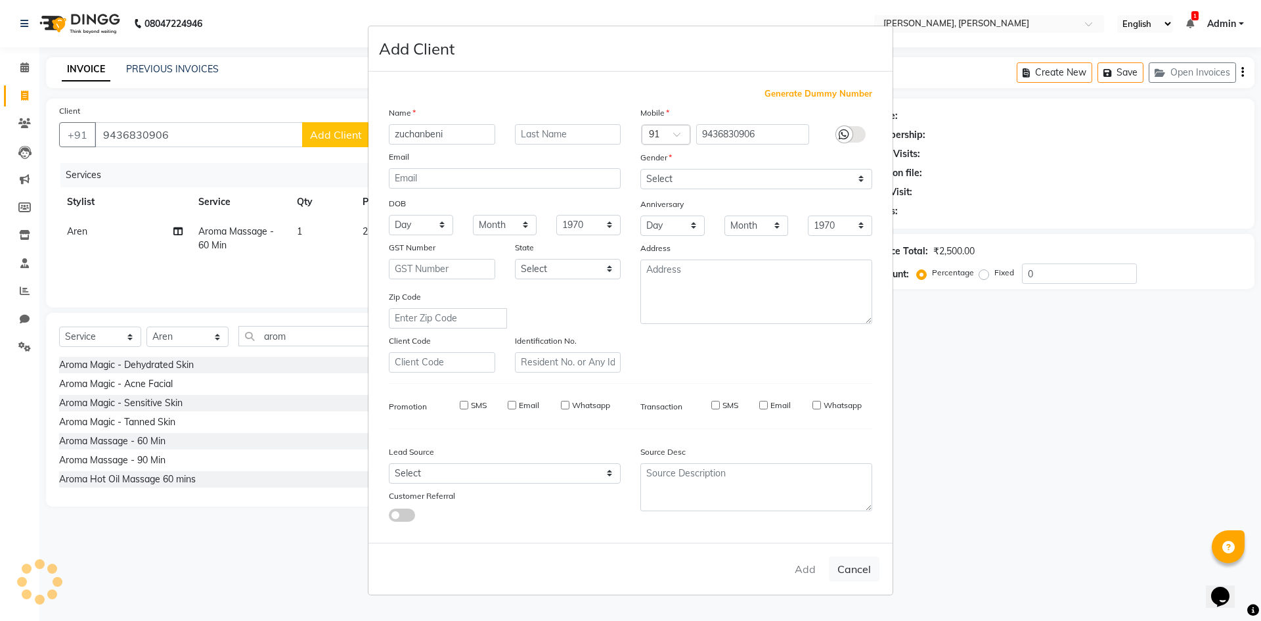
checkbox input "false"
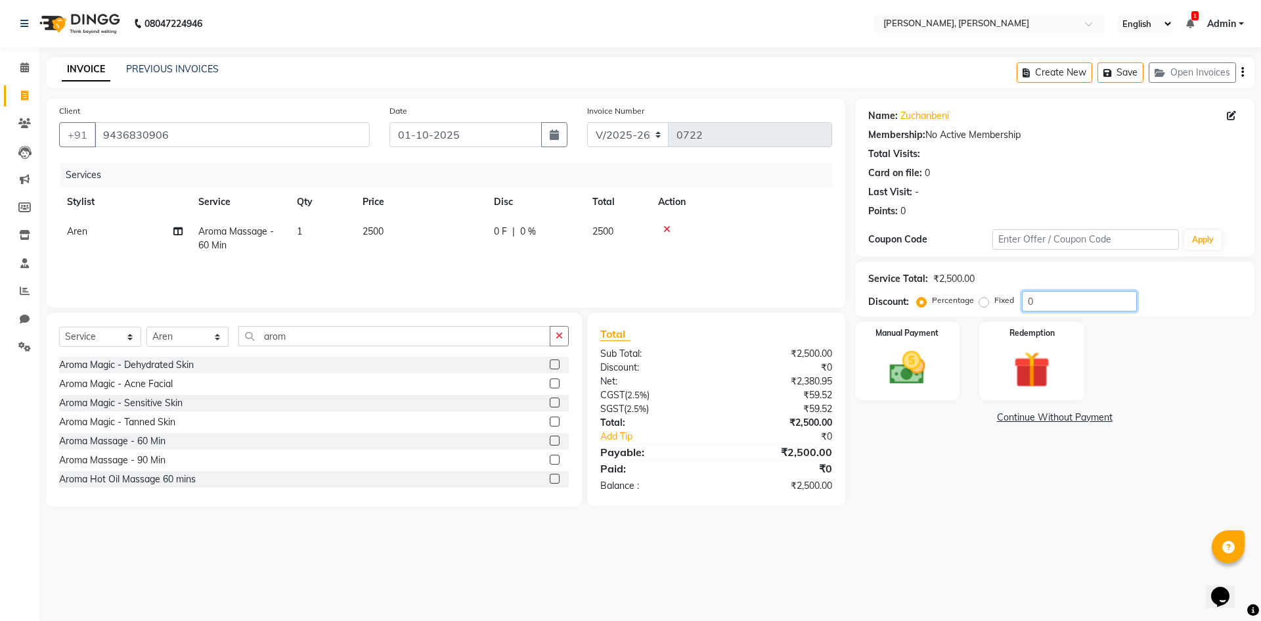
click at [1079, 302] on input "0" at bounding box center [1079, 301] width 115 height 20
type input "20"
click at [904, 345] on div "Manual Payment" at bounding box center [906, 360] width 109 height 81
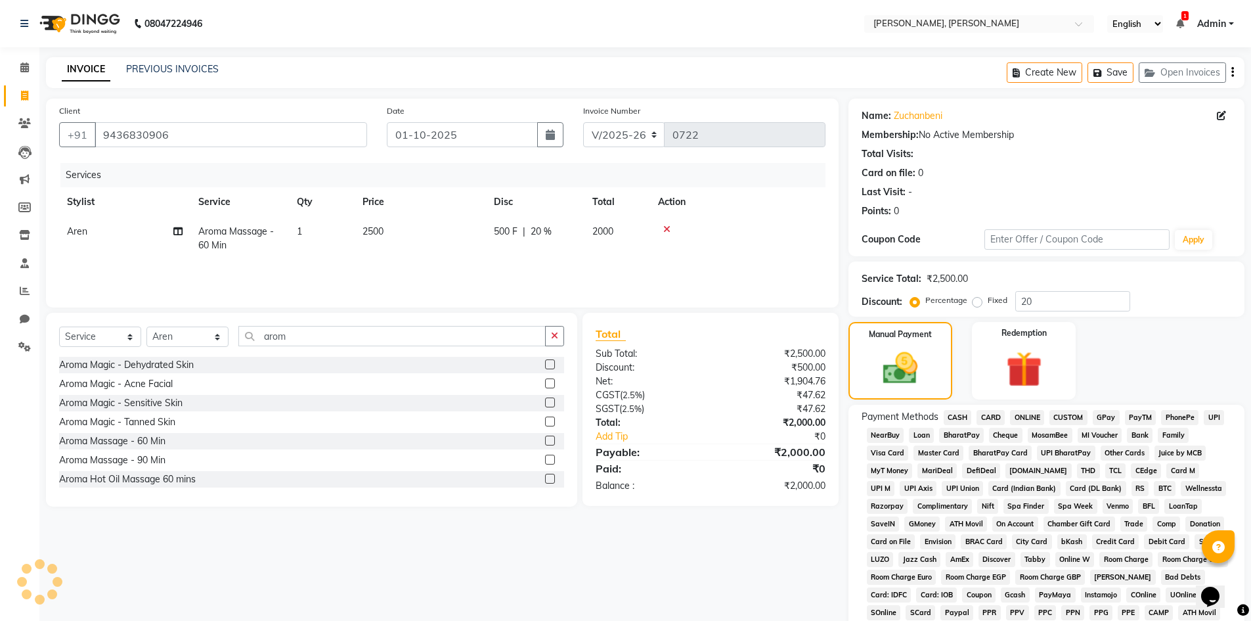
click at [1036, 418] on span "ONLINE" at bounding box center [1027, 417] width 34 height 15
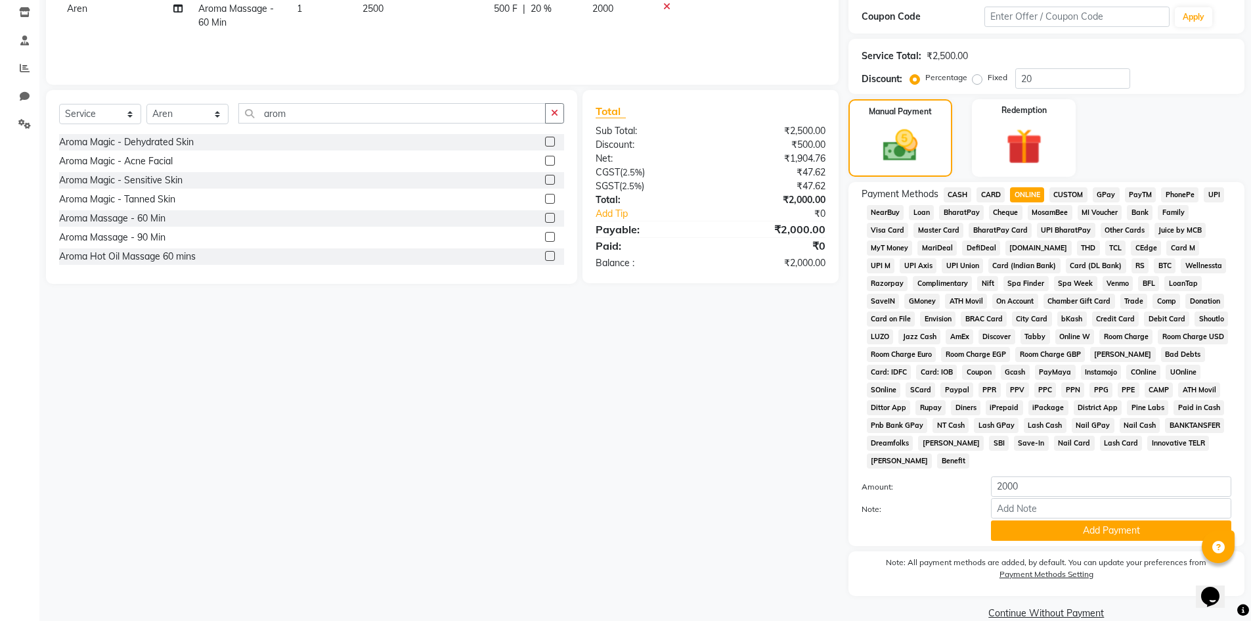
scroll to position [244, 0]
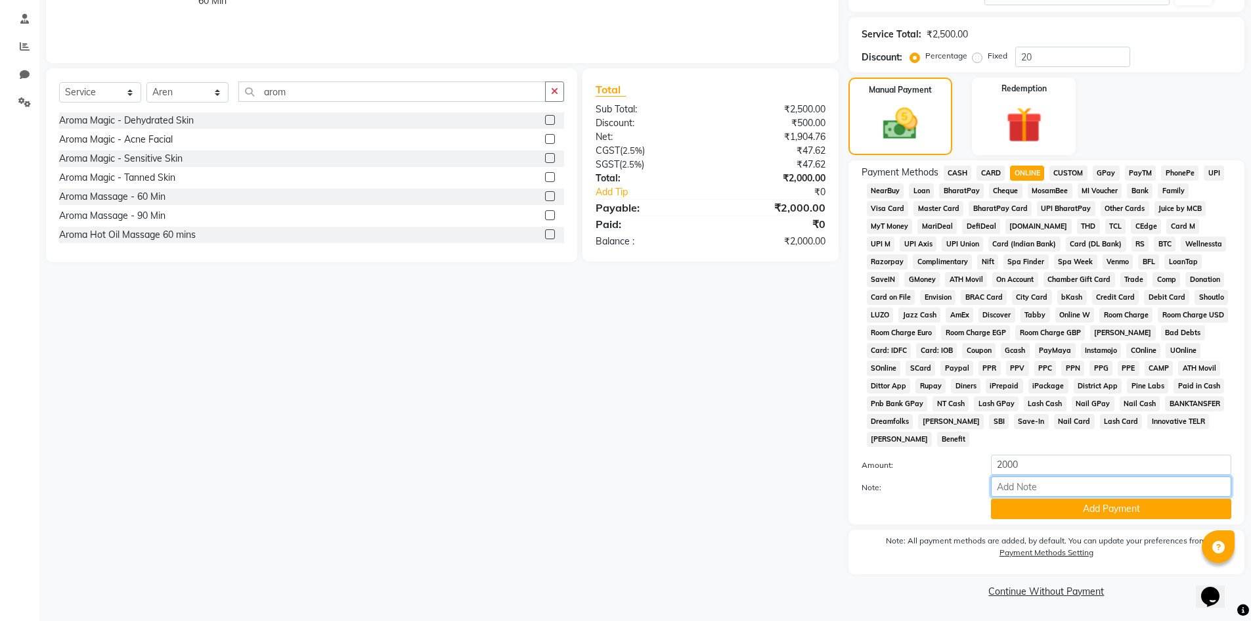
click at [1059, 488] on input "Note:" at bounding box center [1111, 486] width 240 height 20
type input "2000"
click at [1060, 502] on button "Add Payment" at bounding box center [1111, 508] width 240 height 20
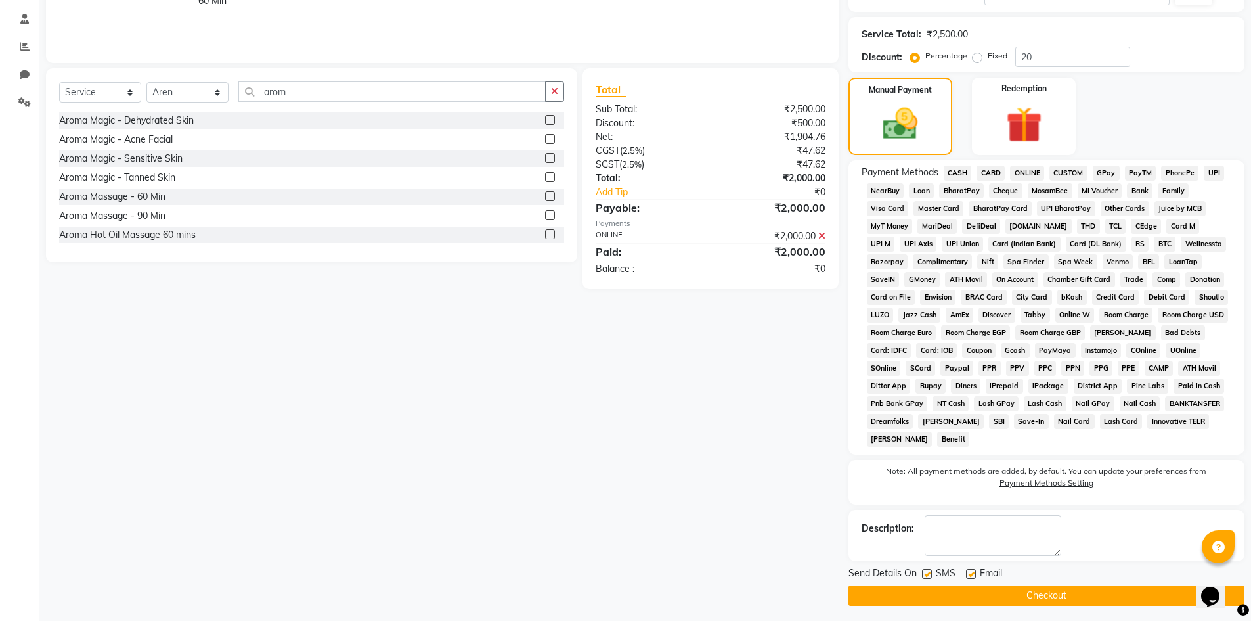
click at [1068, 598] on button "Checkout" at bounding box center [1046, 595] width 396 height 20
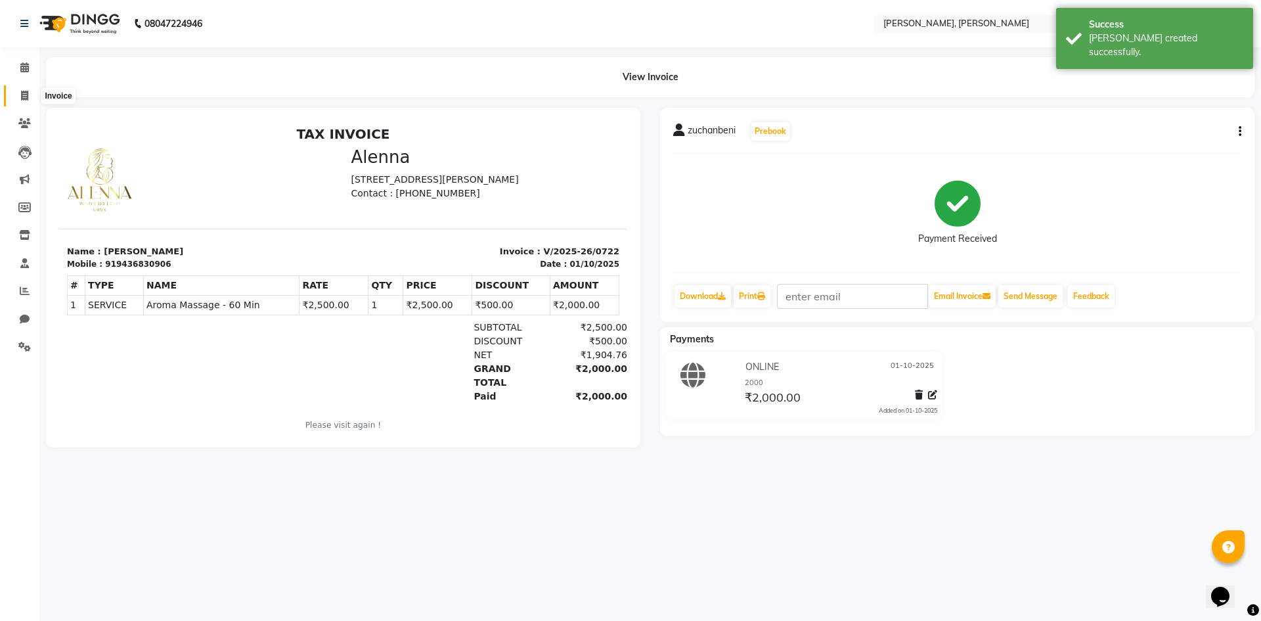
click at [24, 93] on icon at bounding box center [24, 96] width 7 height 10
select select "service"
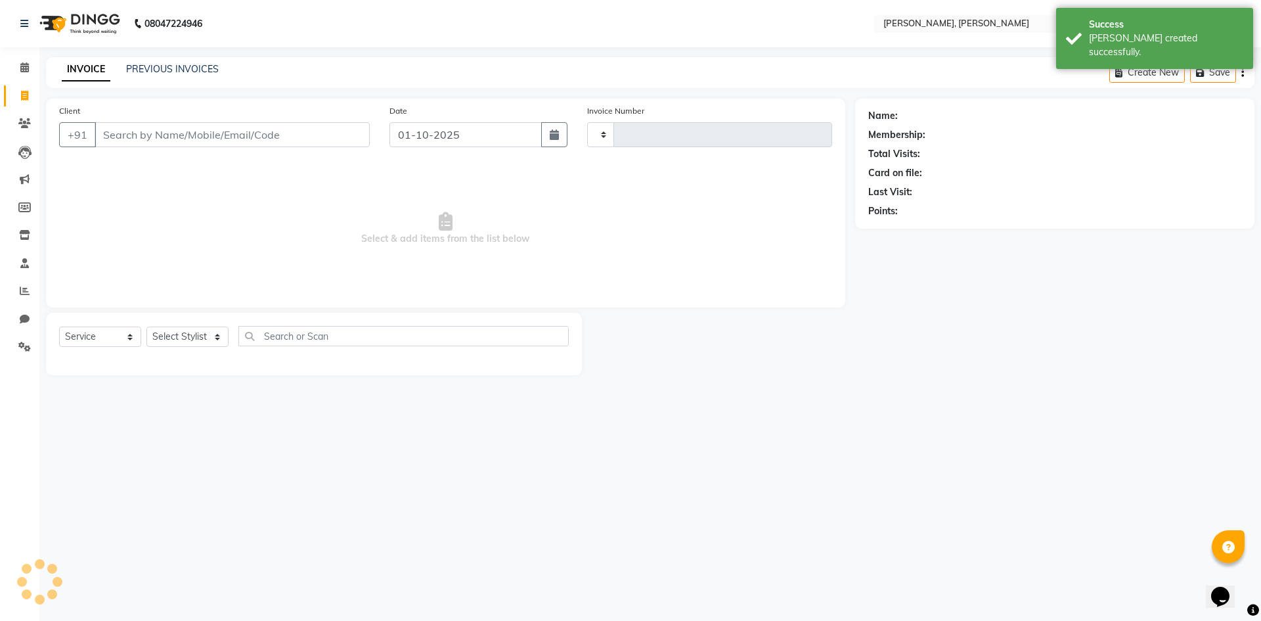
type input "0723"
select select "5264"
click at [217, 339] on select "Select Stylist Alam NAil Along anju [PERSON_NAME] [PERSON_NAME] Lolita luni" at bounding box center [187, 336] width 82 height 20
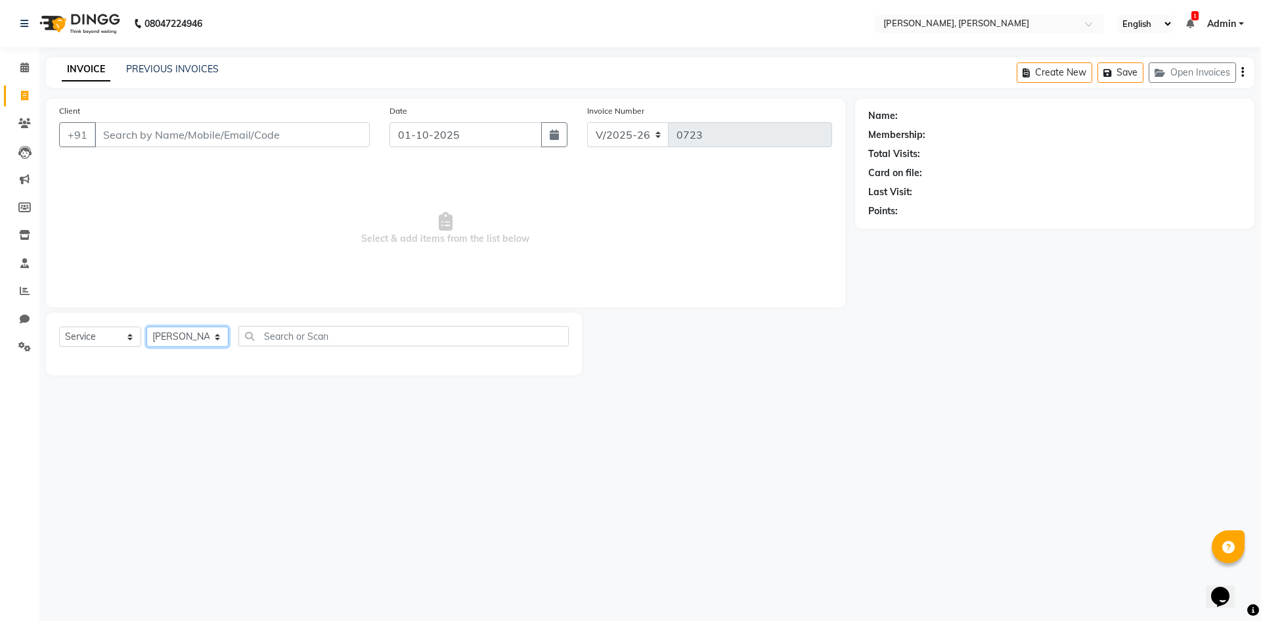
click at [146, 326] on select "Select Stylist Alam NAil Along anju [PERSON_NAME] [PERSON_NAME] Lolita luni" at bounding box center [187, 336] width 82 height 20
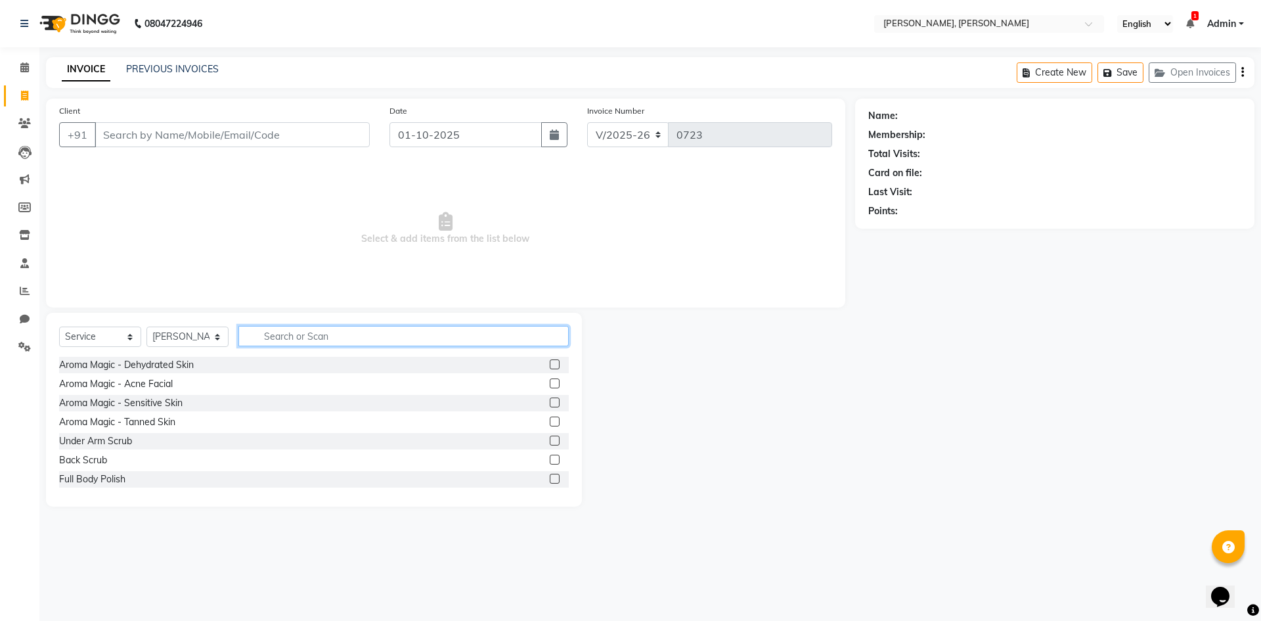
click at [318, 341] on input "text" at bounding box center [403, 336] width 330 height 20
click at [217, 338] on select "Select Stylist Alam NAil Along anju [PERSON_NAME] [PERSON_NAME] Lolita luni" at bounding box center [187, 336] width 82 height 20
select select "34979"
click at [146, 326] on select "Select Stylist Alam NAil Along anju [PERSON_NAME] [PERSON_NAME] Lolita luni" at bounding box center [187, 336] width 82 height 20
click at [309, 328] on input "text" at bounding box center [403, 336] width 330 height 20
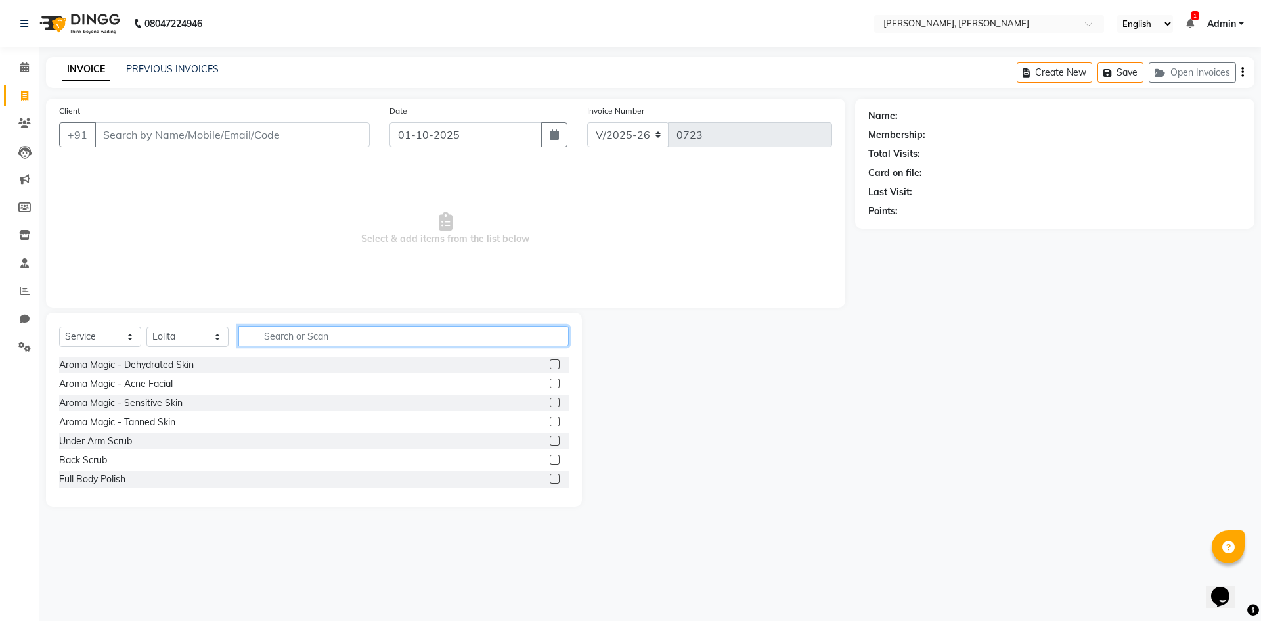
type input "l"
type input "ka"
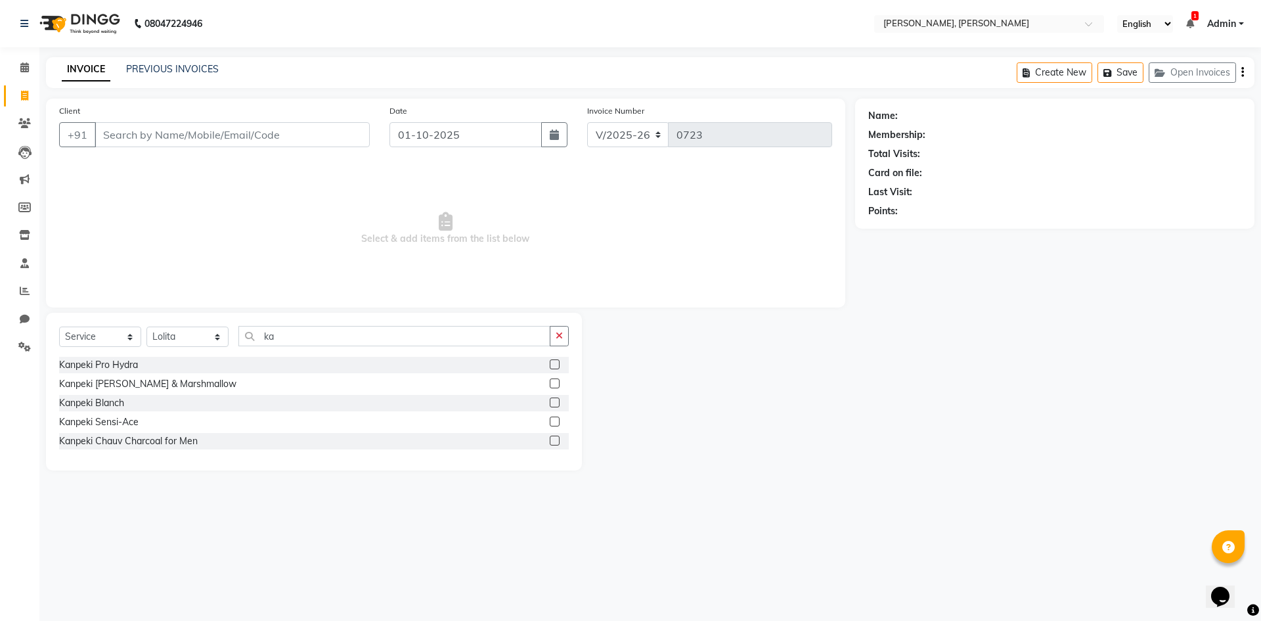
click at [550, 384] on label at bounding box center [555, 383] width 10 height 10
click at [550, 384] on input "checkbox" at bounding box center [554, 384] width 9 height 9
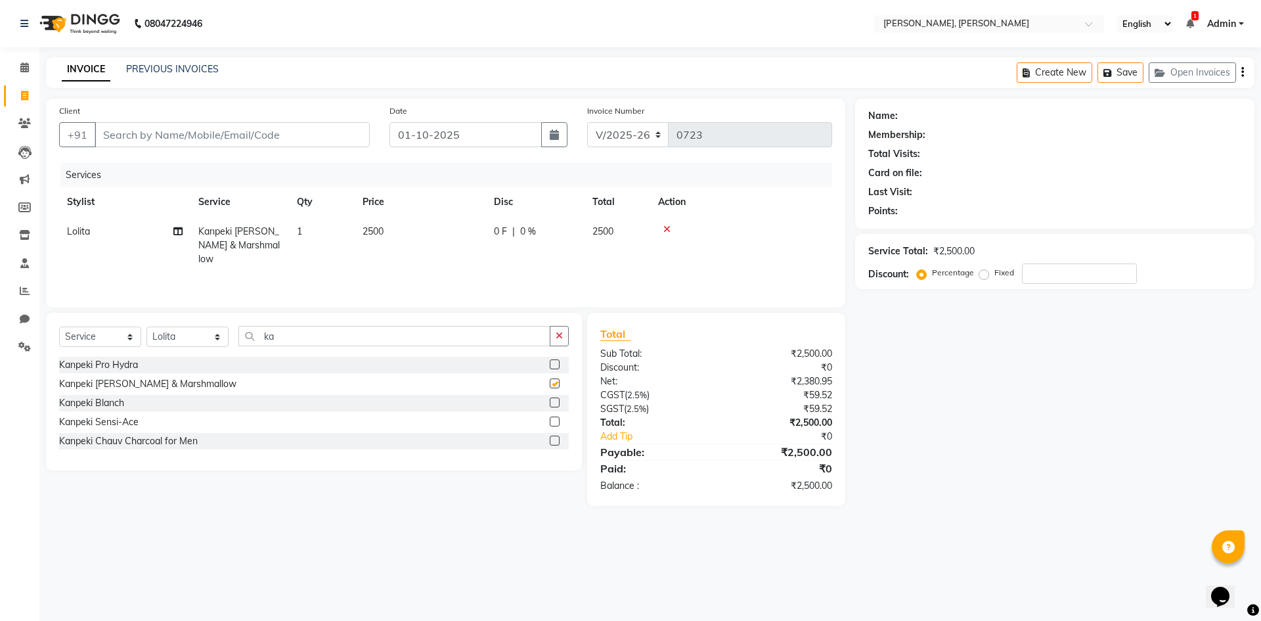
checkbox input "false"
click at [322, 344] on input "ka" at bounding box center [394, 336] width 312 height 20
type input "k"
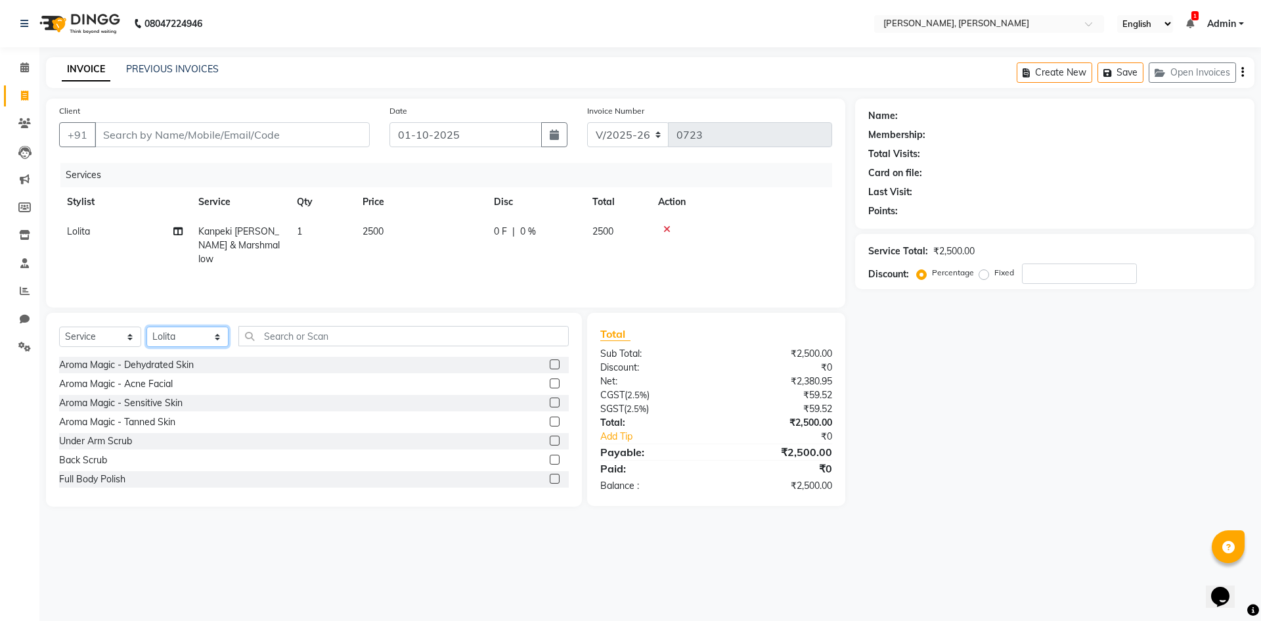
click at [219, 332] on select "Select Stylist Alam NAil Along anju [PERSON_NAME] [PERSON_NAME] Lolita luni" at bounding box center [187, 336] width 82 height 20
select select "91575"
click at [146, 326] on select "Select Stylist Alam NAil Along anju [PERSON_NAME] [PERSON_NAME] Lolita luni" at bounding box center [187, 336] width 82 height 20
click at [279, 336] on input "text" at bounding box center [403, 336] width 330 height 20
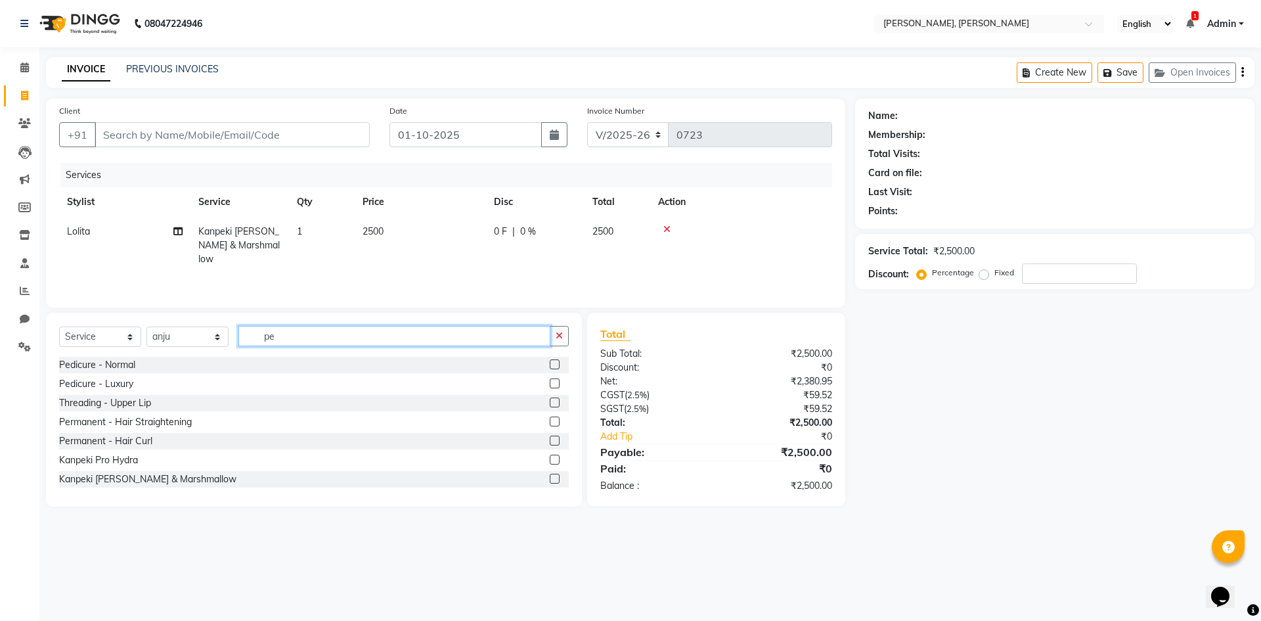
type input "pe"
click at [550, 364] on label at bounding box center [555, 364] width 10 height 10
click at [550, 364] on input "checkbox" at bounding box center [554, 365] width 9 height 9
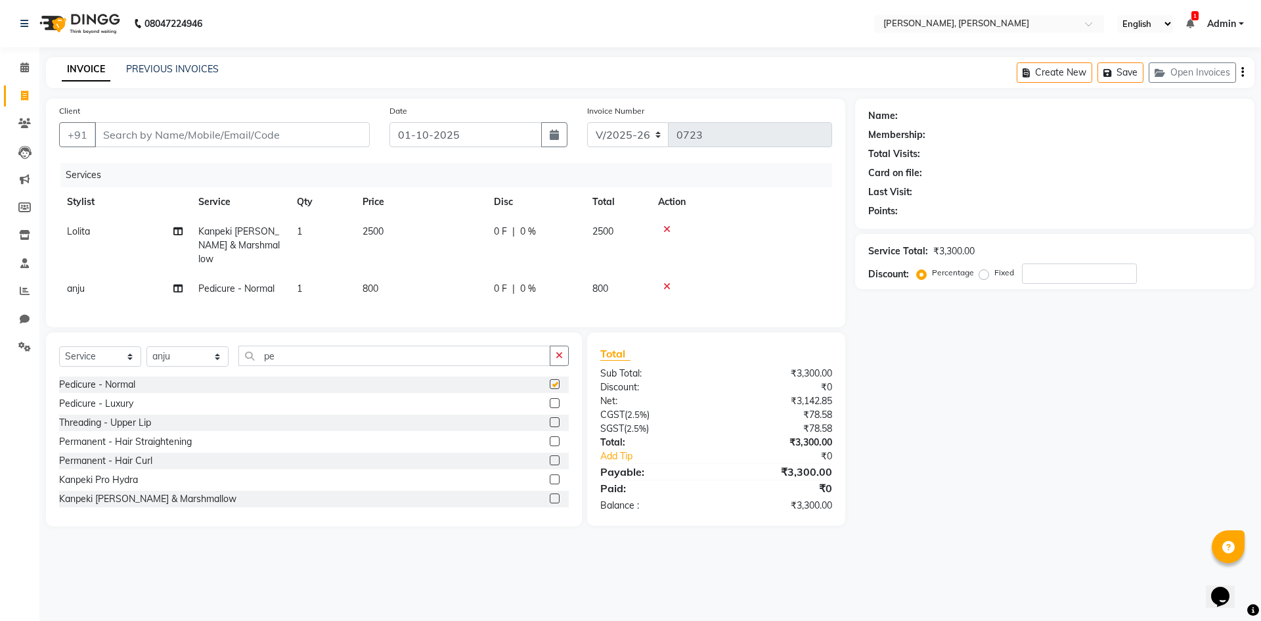
checkbox input "false"
click at [230, 133] on input "Client" at bounding box center [232, 134] width 275 height 25
type input "a"
type input "0"
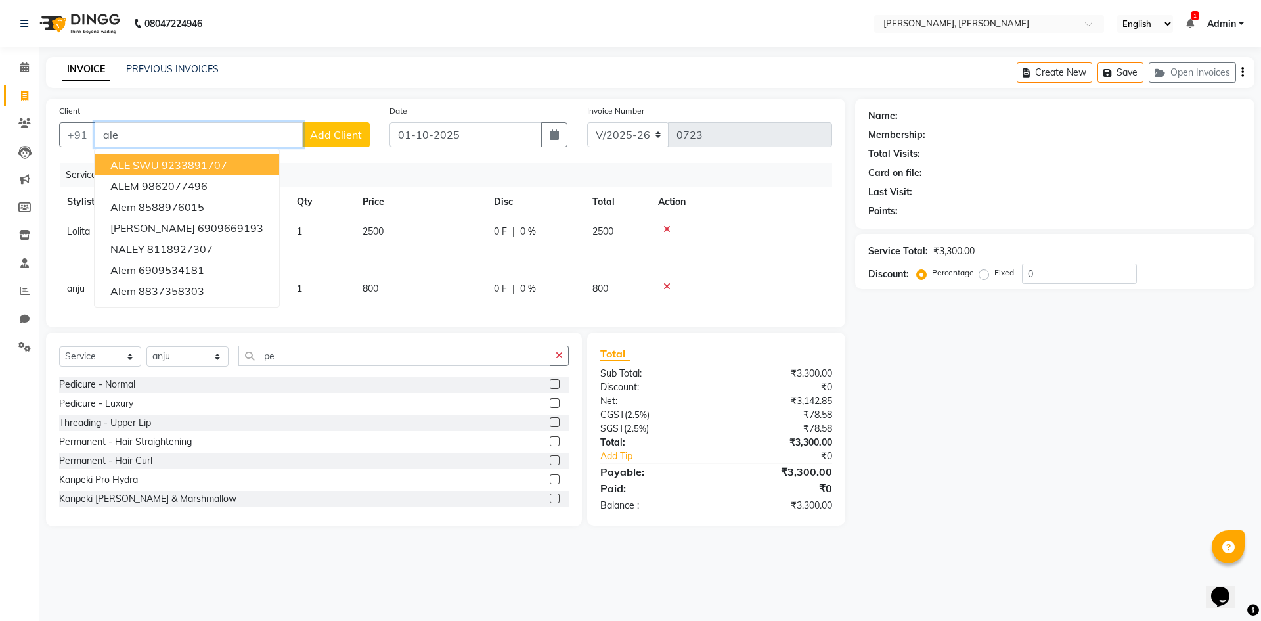
click at [192, 161] on ngb-highlight "9233891707" at bounding box center [195, 164] width 66 height 13
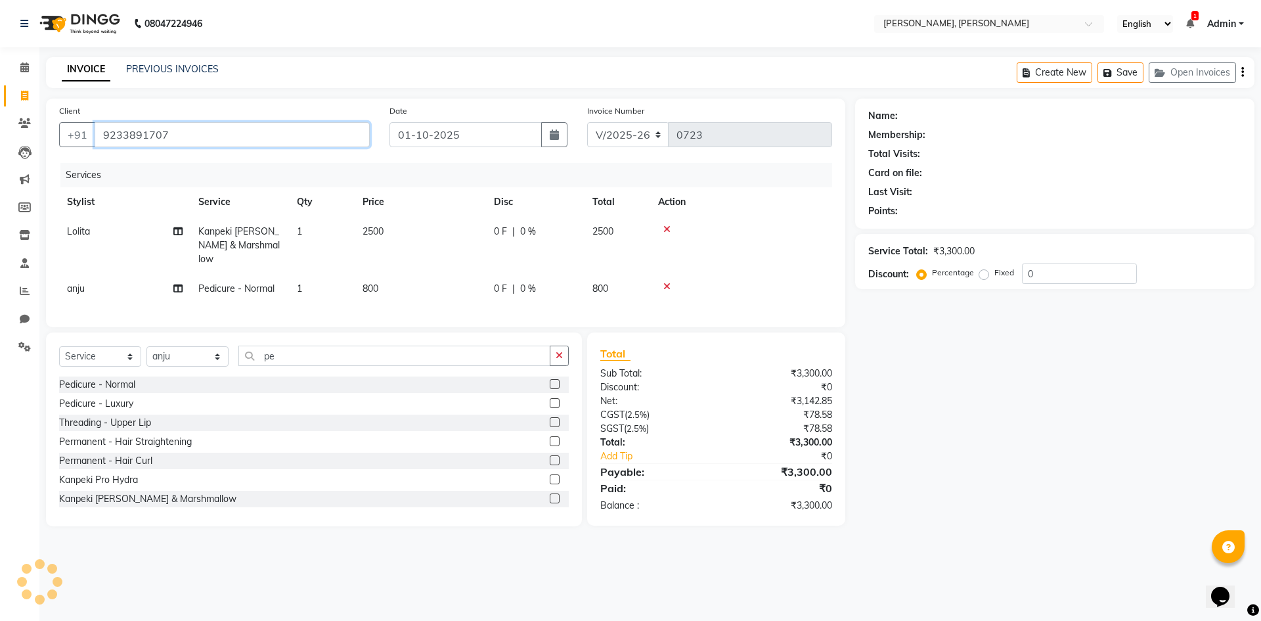
type input "9233891707"
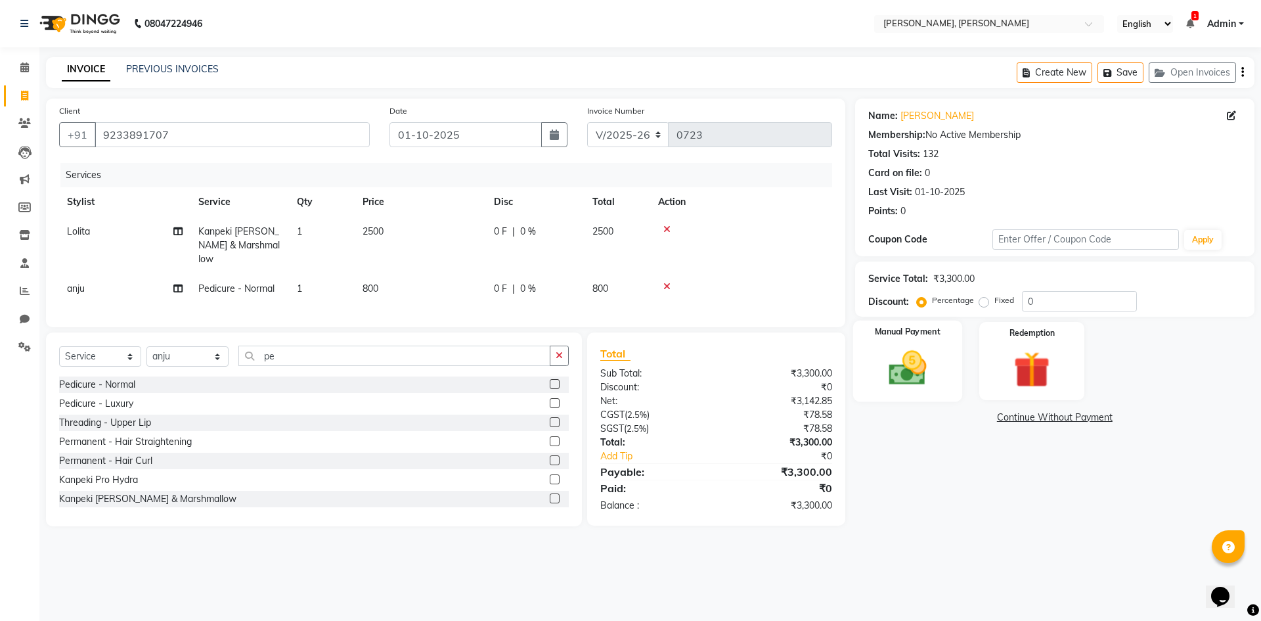
click at [921, 351] on img at bounding box center [907, 367] width 61 height 43
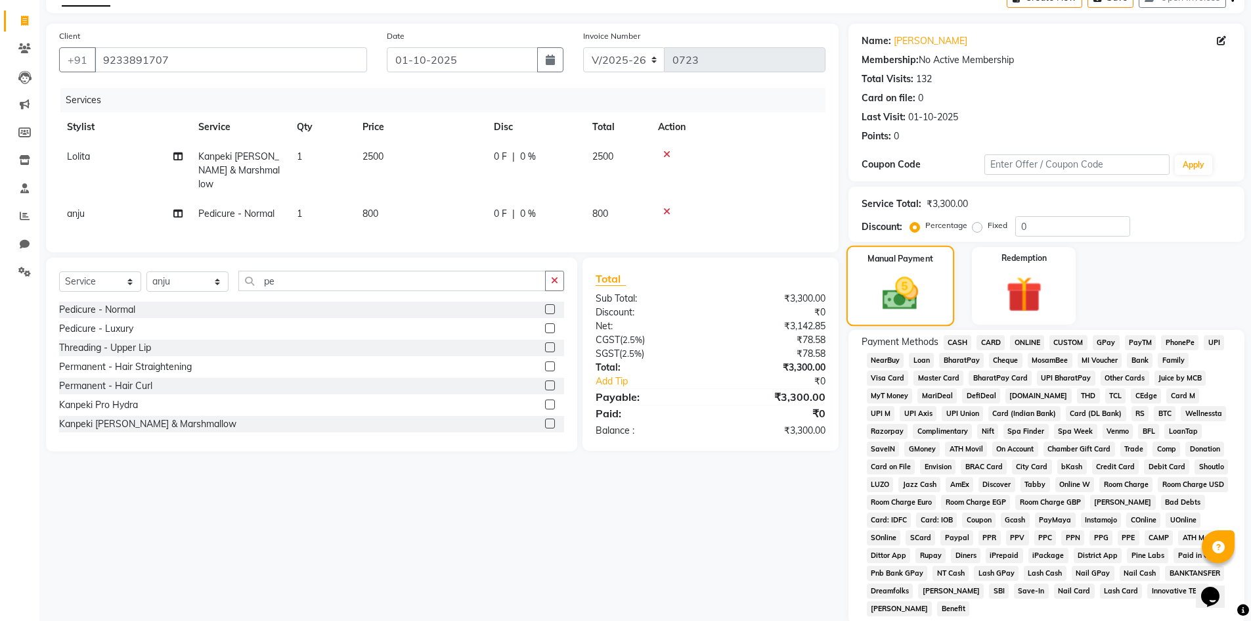
scroll to position [175, 0]
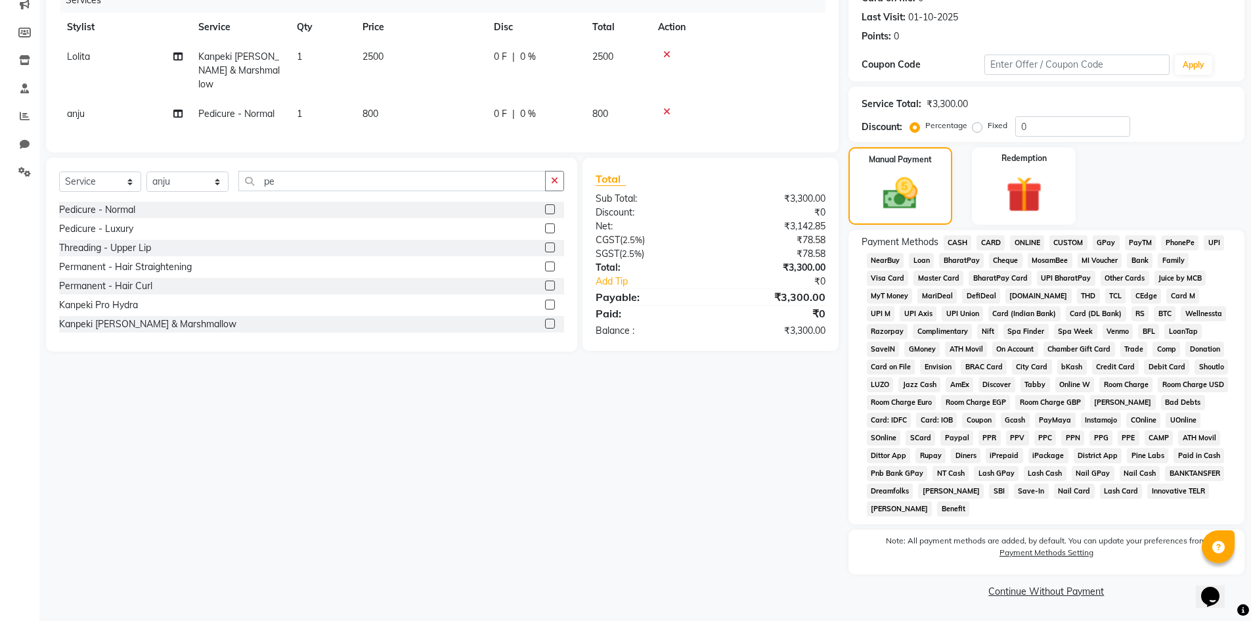
click at [1032, 244] on span "ONLINE" at bounding box center [1027, 242] width 34 height 15
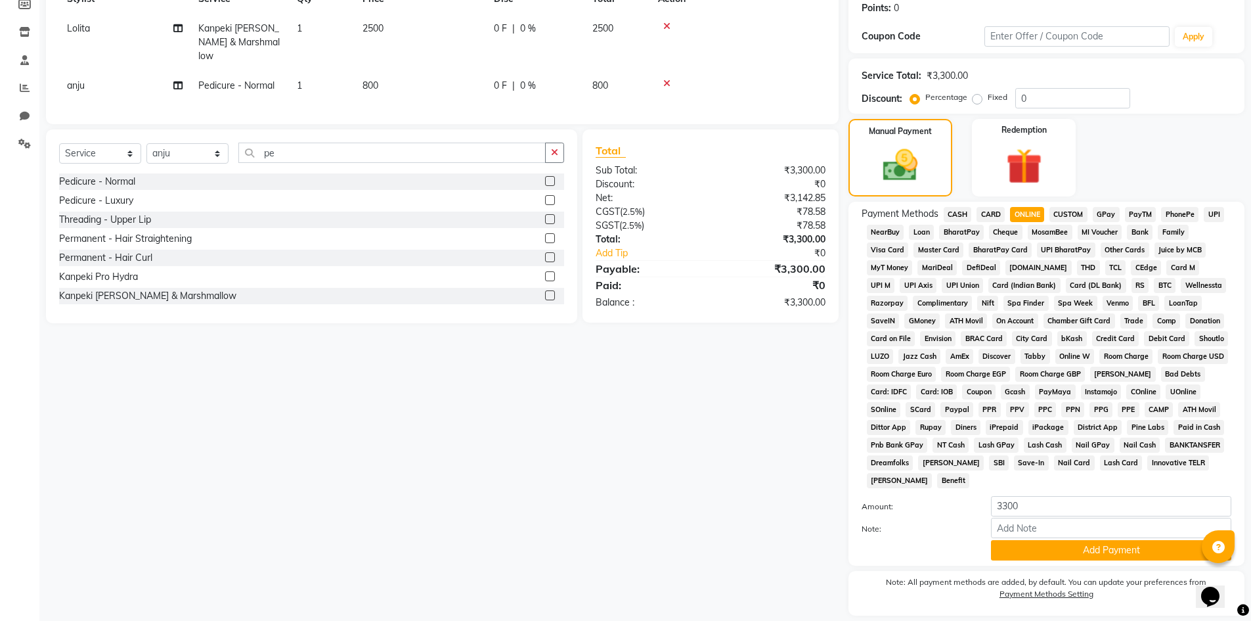
scroll to position [244, 0]
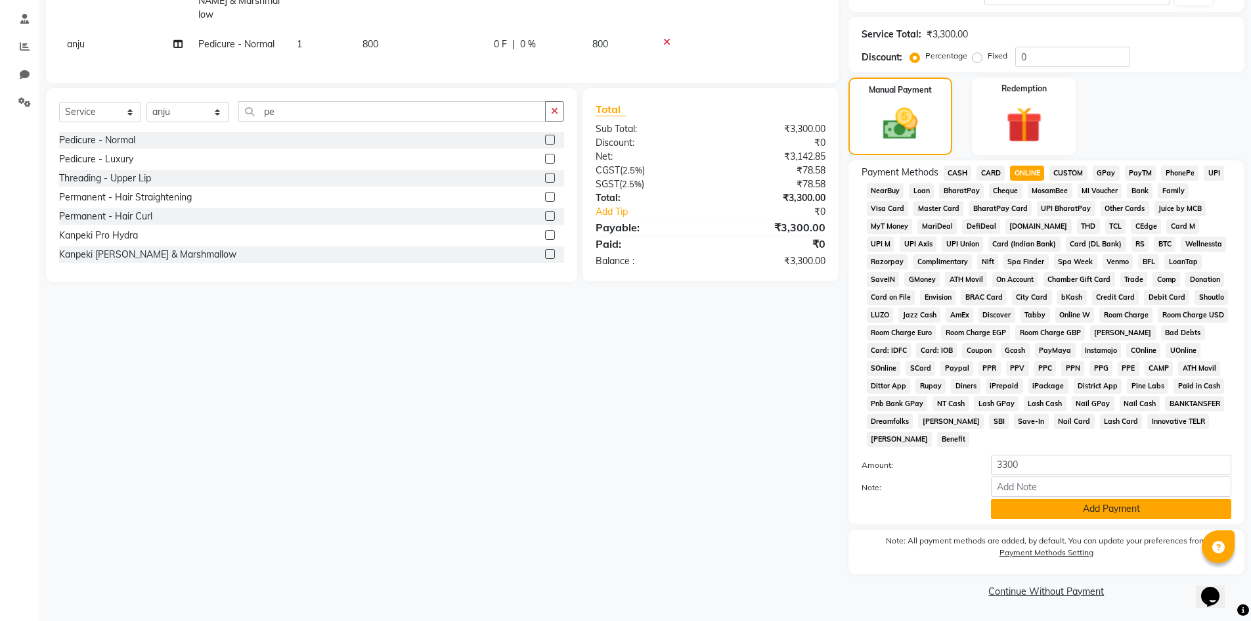
click at [1050, 508] on button "Add Payment" at bounding box center [1111, 508] width 240 height 20
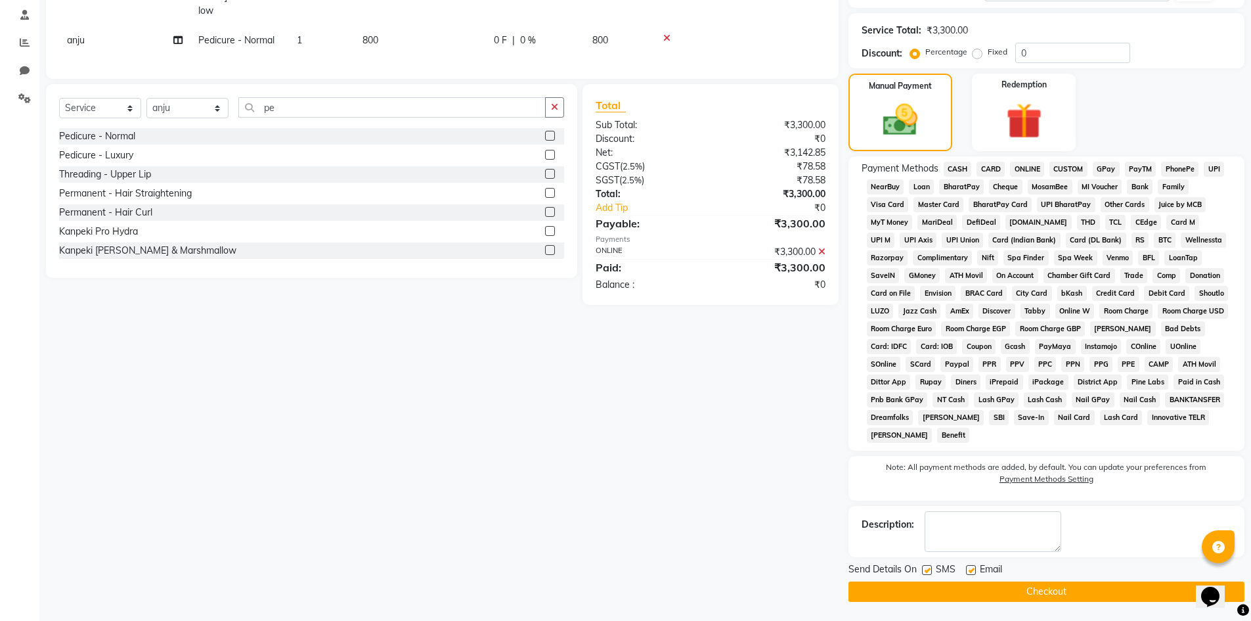
scroll to position [249, 0]
click at [1061, 595] on button "Checkout" at bounding box center [1046, 591] width 396 height 20
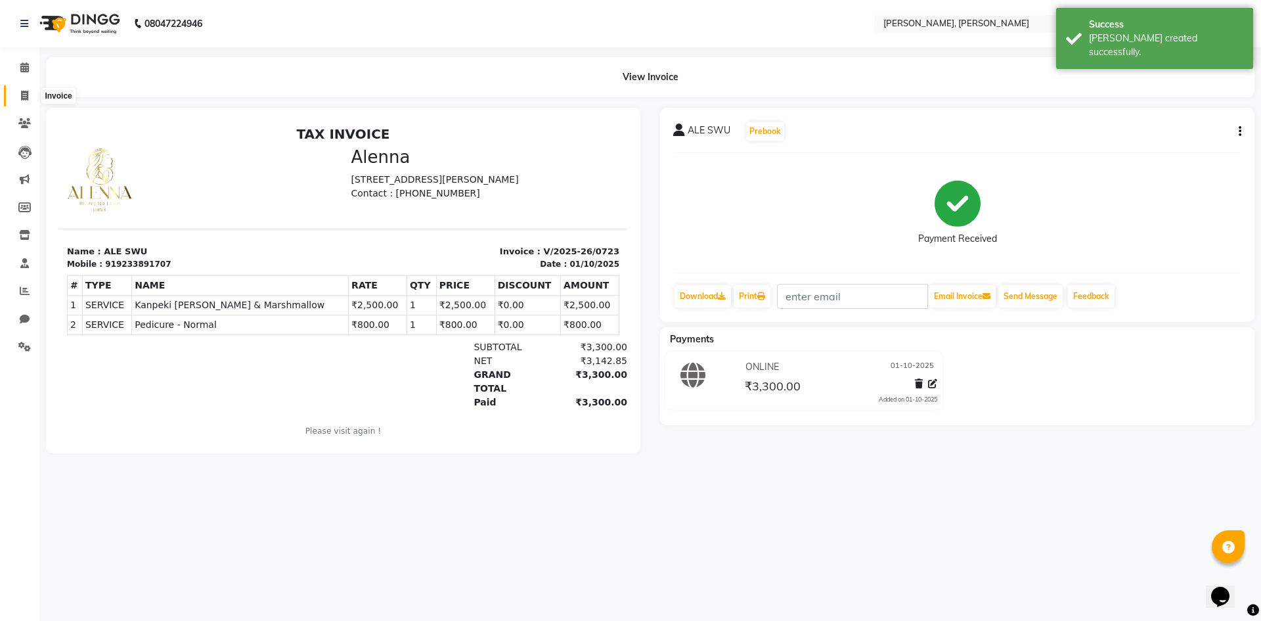
click at [17, 93] on span at bounding box center [24, 96] width 23 height 15
select select "service"
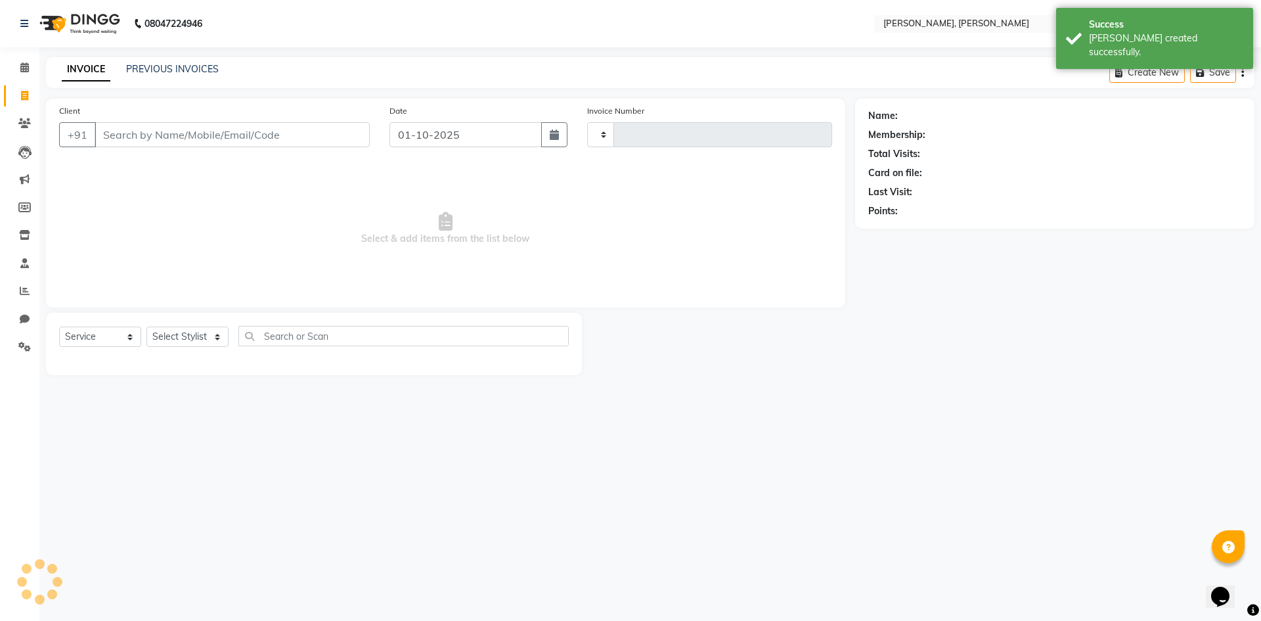
type input "0724"
select select "5264"
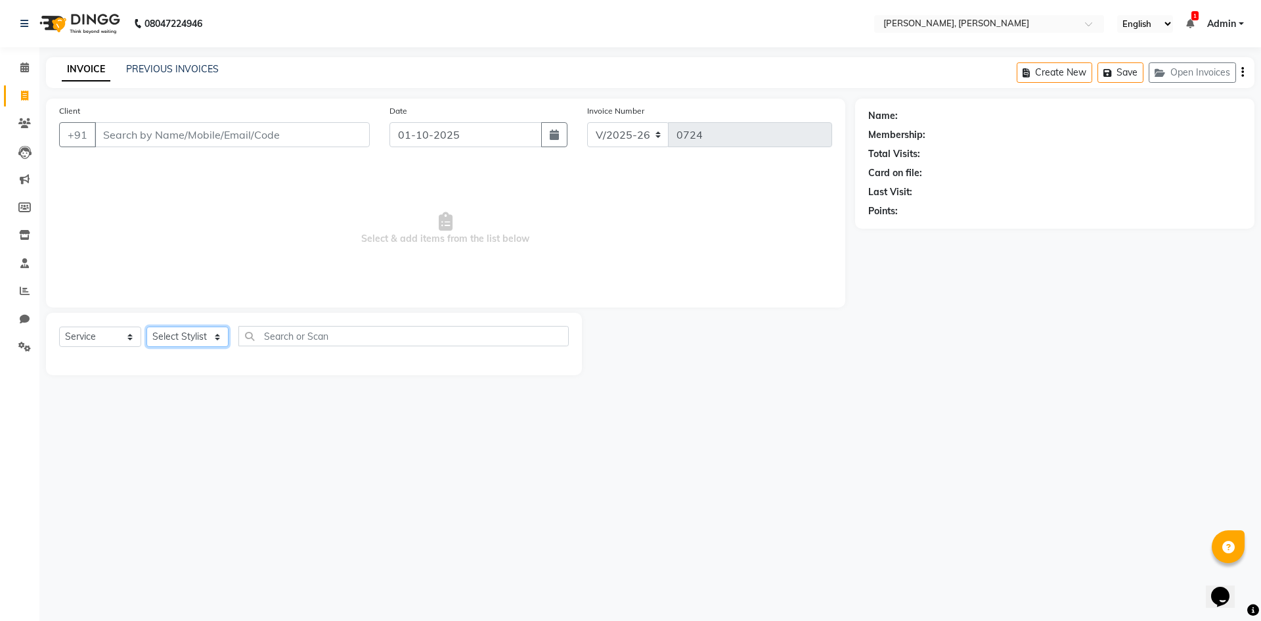
click at [217, 337] on select "Select Stylist Alam NAil Along anju [PERSON_NAME] [PERSON_NAME] Lolita luni" at bounding box center [187, 336] width 82 height 20
select select "66502"
click at [146, 326] on select "Select Stylist Alam NAil Along anju [PERSON_NAME] [PERSON_NAME] Lolita luni" at bounding box center [187, 336] width 82 height 20
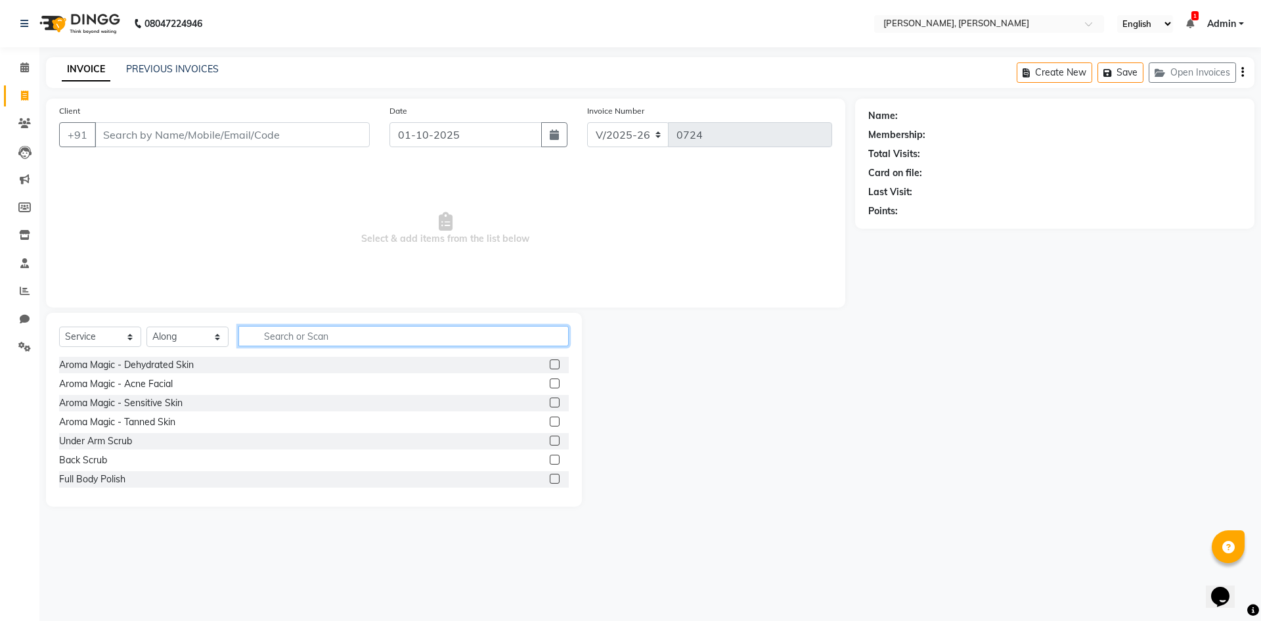
click at [346, 335] on input "text" at bounding box center [403, 336] width 330 height 20
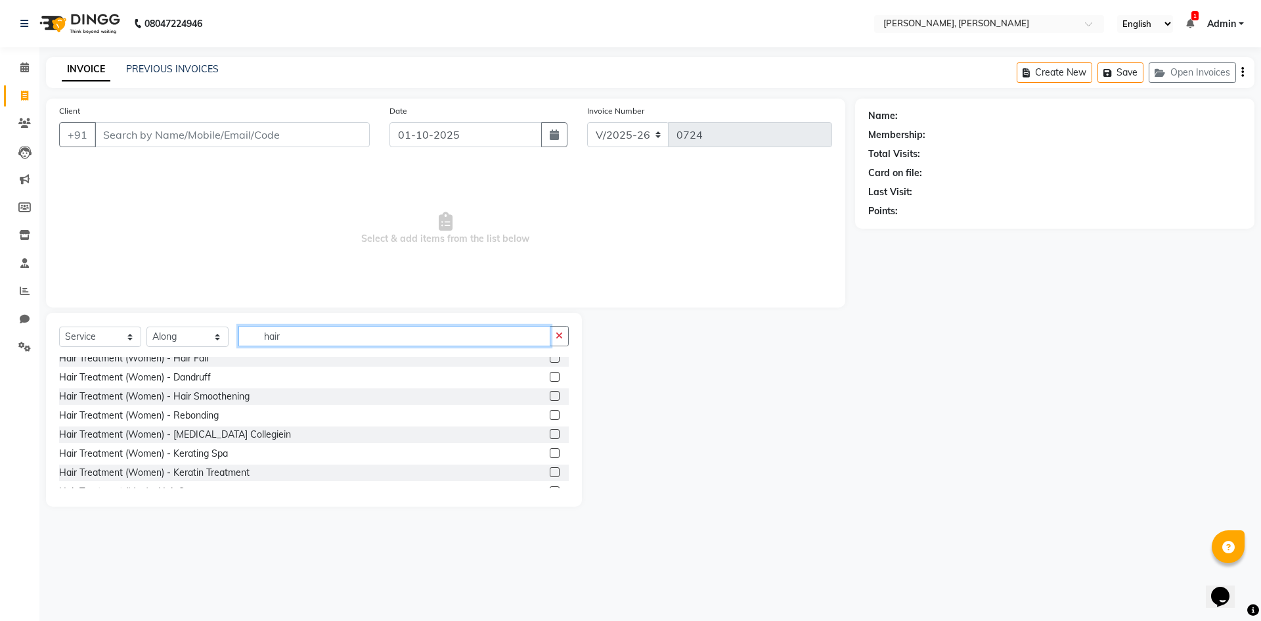
scroll to position [131, 0]
type input "hair"
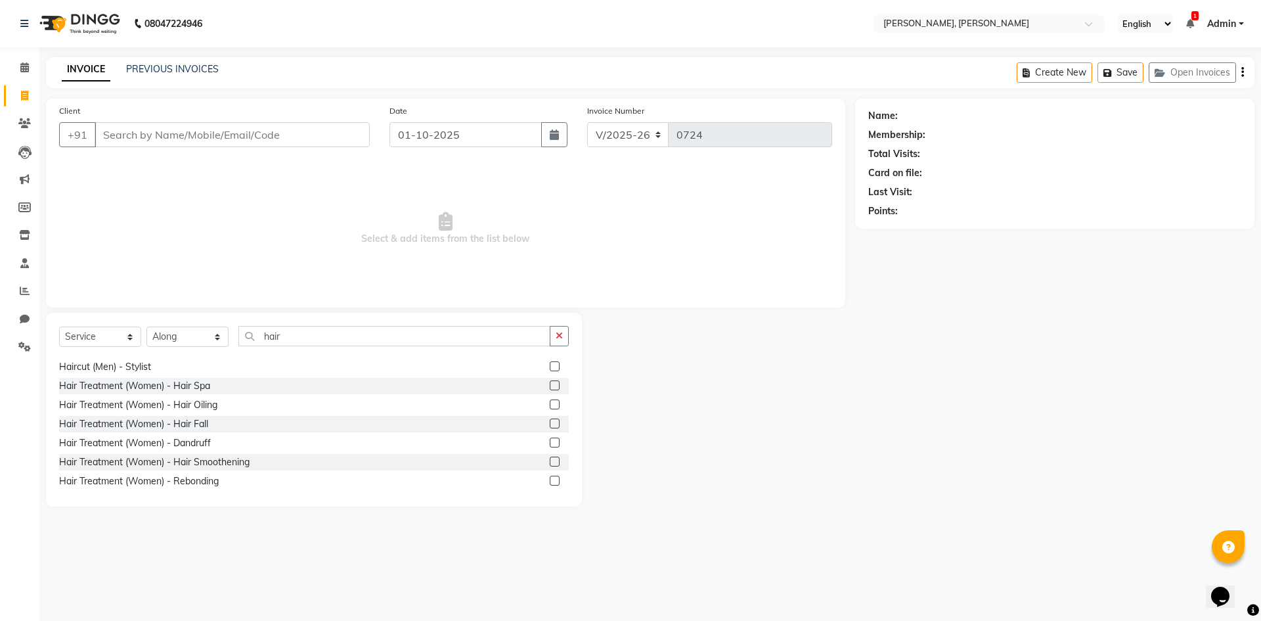
click at [550, 385] on label at bounding box center [555, 385] width 10 height 10
click at [550, 385] on input "checkbox" at bounding box center [554, 386] width 9 height 9
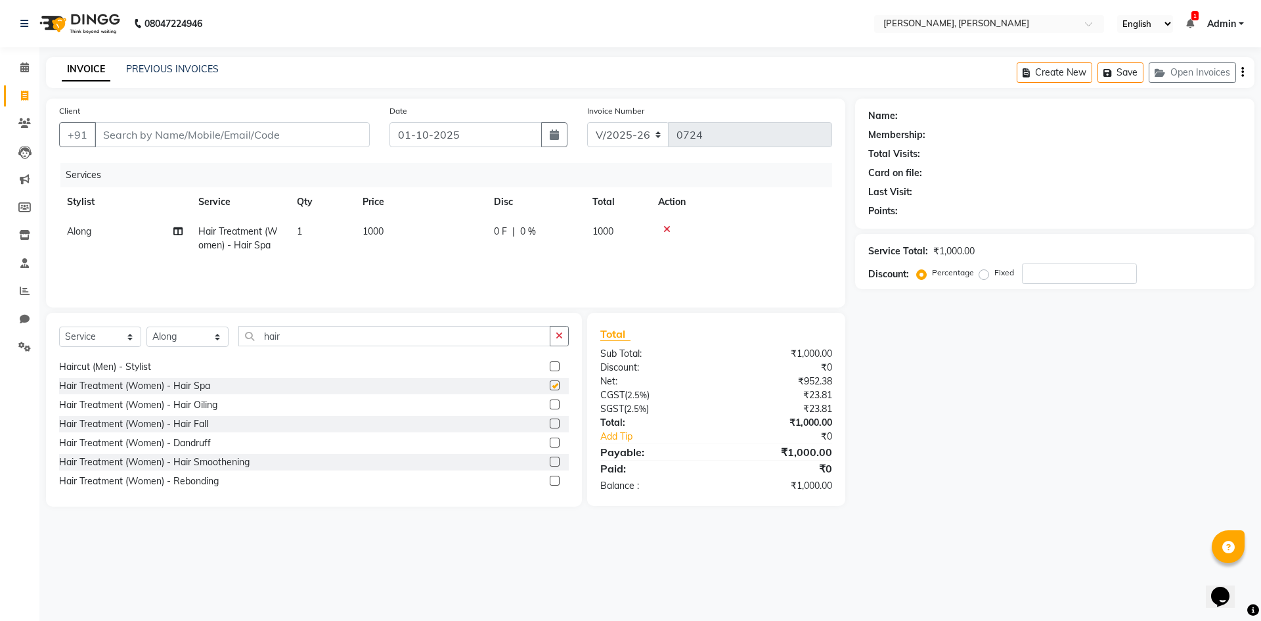
checkbox input "false"
click at [302, 229] on span "1" at bounding box center [299, 231] width 5 height 12
select select "66502"
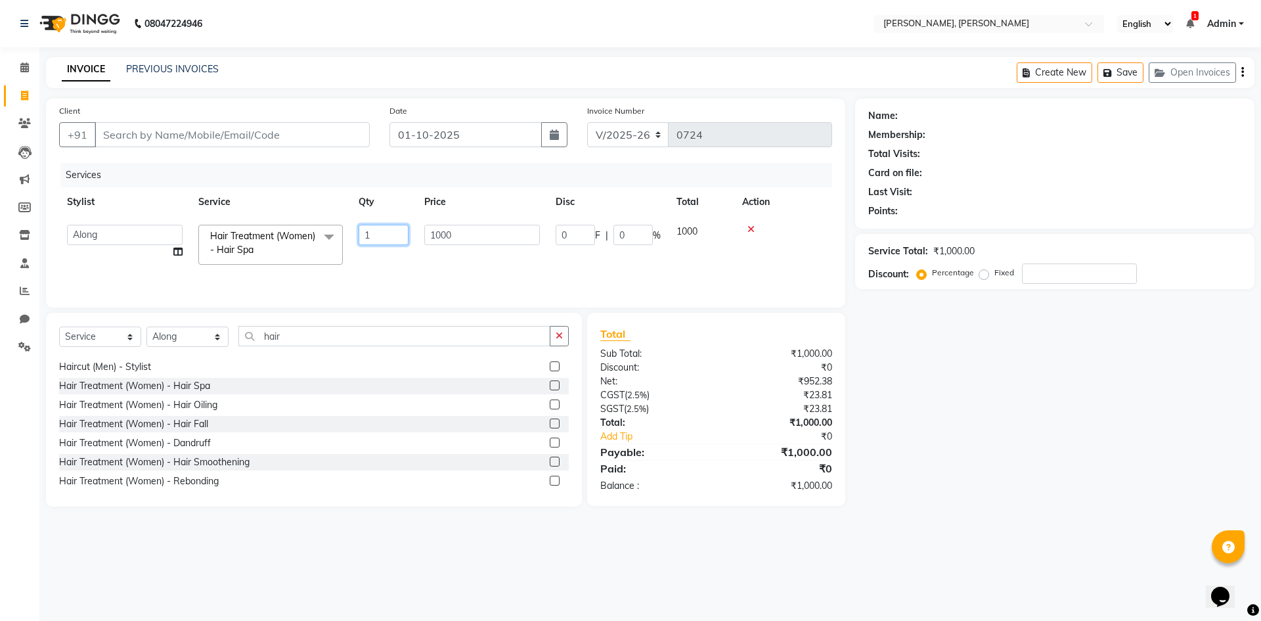
click at [384, 235] on input "1" at bounding box center [384, 235] width 50 height 20
type input "2"
click at [996, 358] on div "Name: Membership: Total Visits: Card on file: Last Visit: Points: Service Total…" at bounding box center [1059, 303] width 409 height 408
